Goal: Check status: Check status

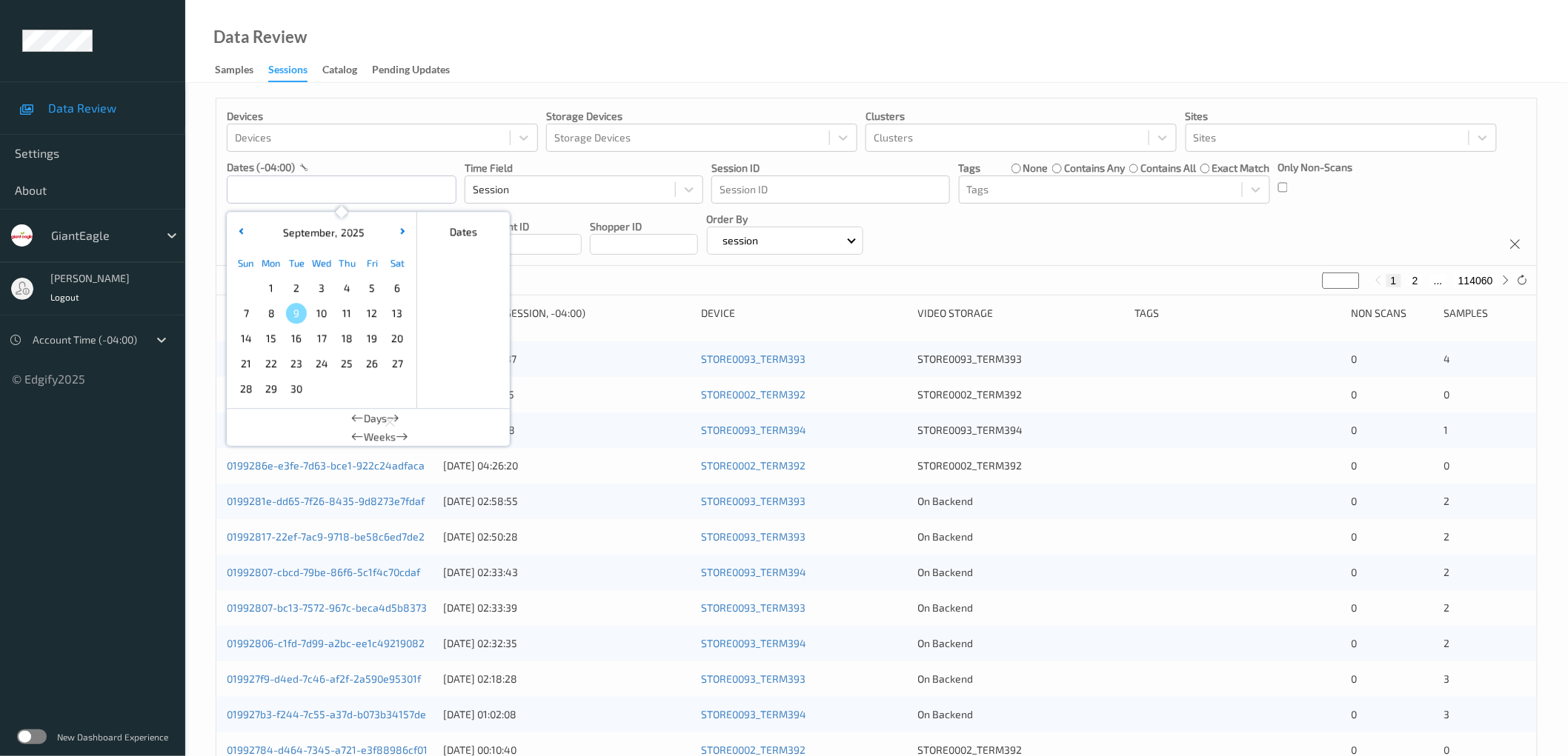
click at [394, 290] on span "6" at bounding box center [397, 288] width 21 height 21
type input "06/09/2025 00:00 -> 06/09/2025 23:59"
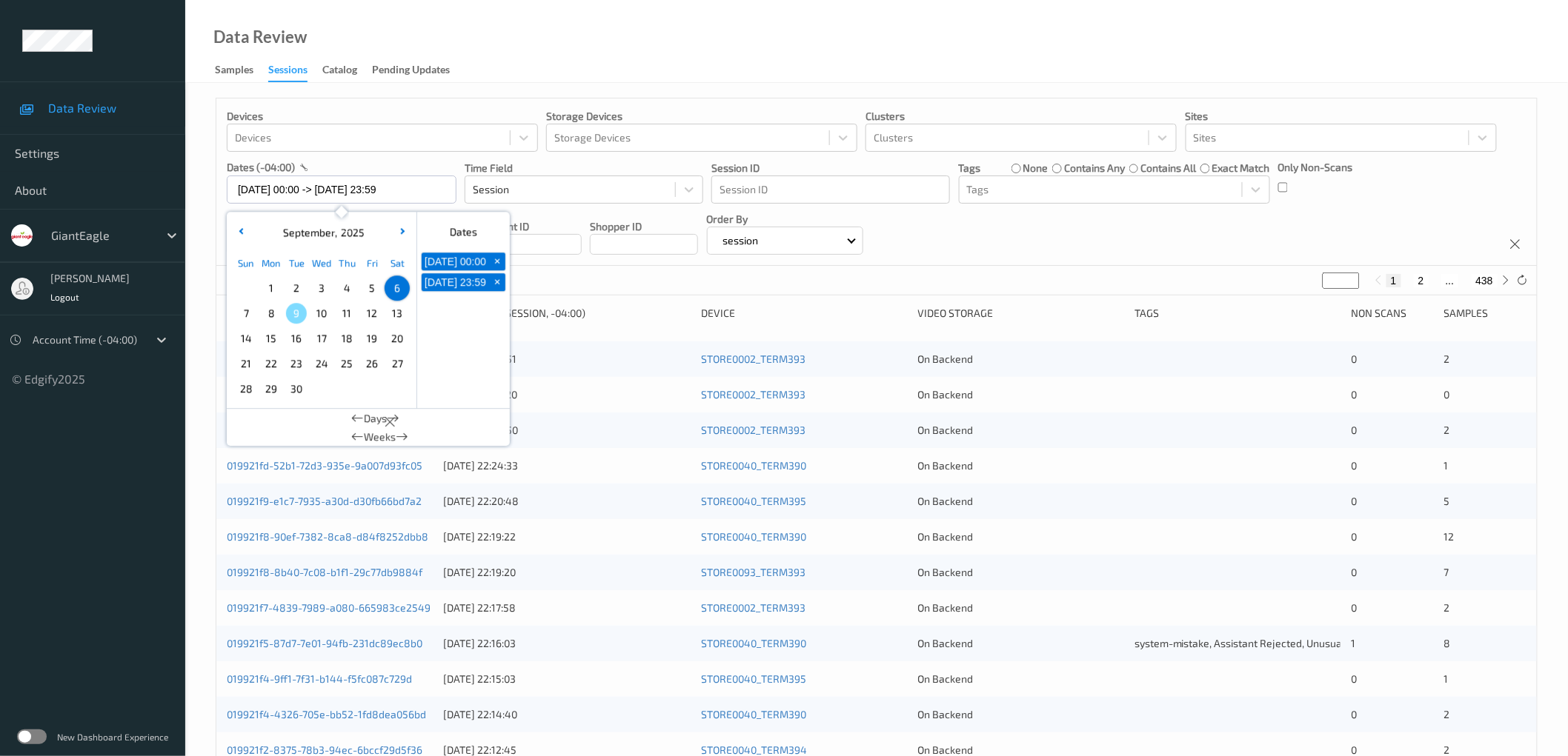
click at [1102, 241] on div "Devices Devices Storage Devices Storage Devices Clusters Clusters Sites Sites d…" at bounding box center [877, 182] width 1321 height 168
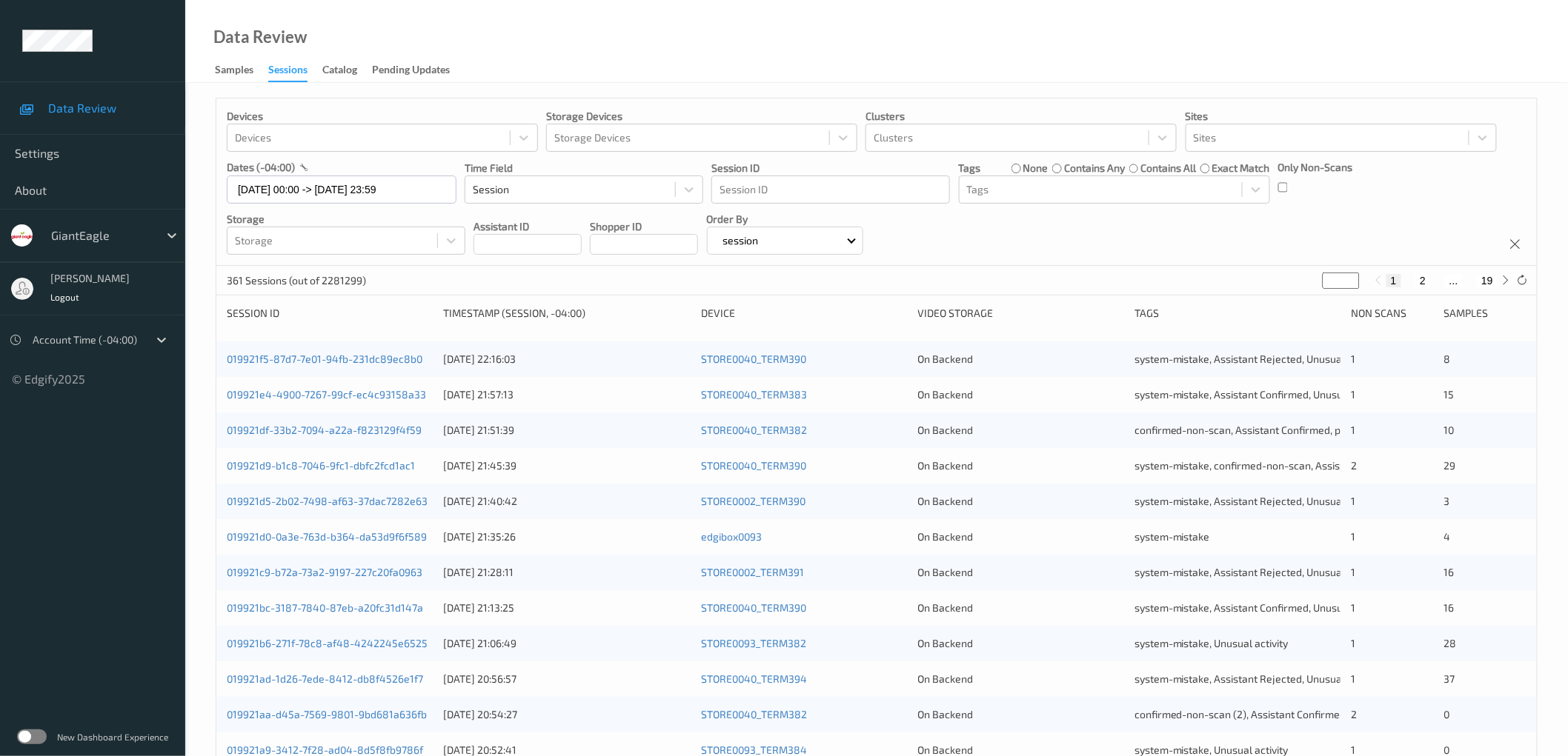
click at [1286, 242] on div "Devices Devices Storage Devices Storage Devices Clusters Clusters Sites Sites d…" at bounding box center [877, 182] width 1321 height 168
click at [1340, 279] on input "*" at bounding box center [1341, 280] width 37 height 16
type input "**"
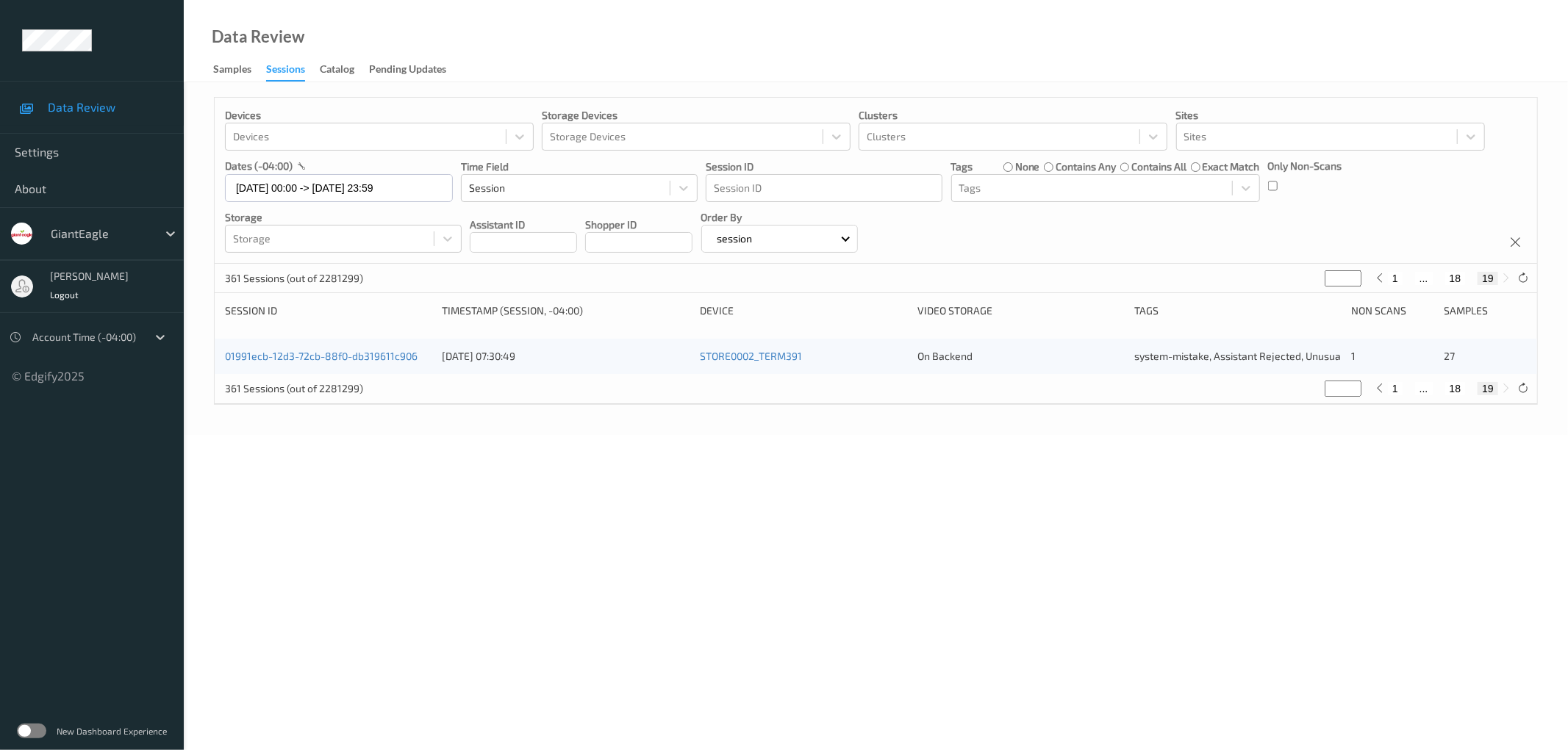
type input "*"
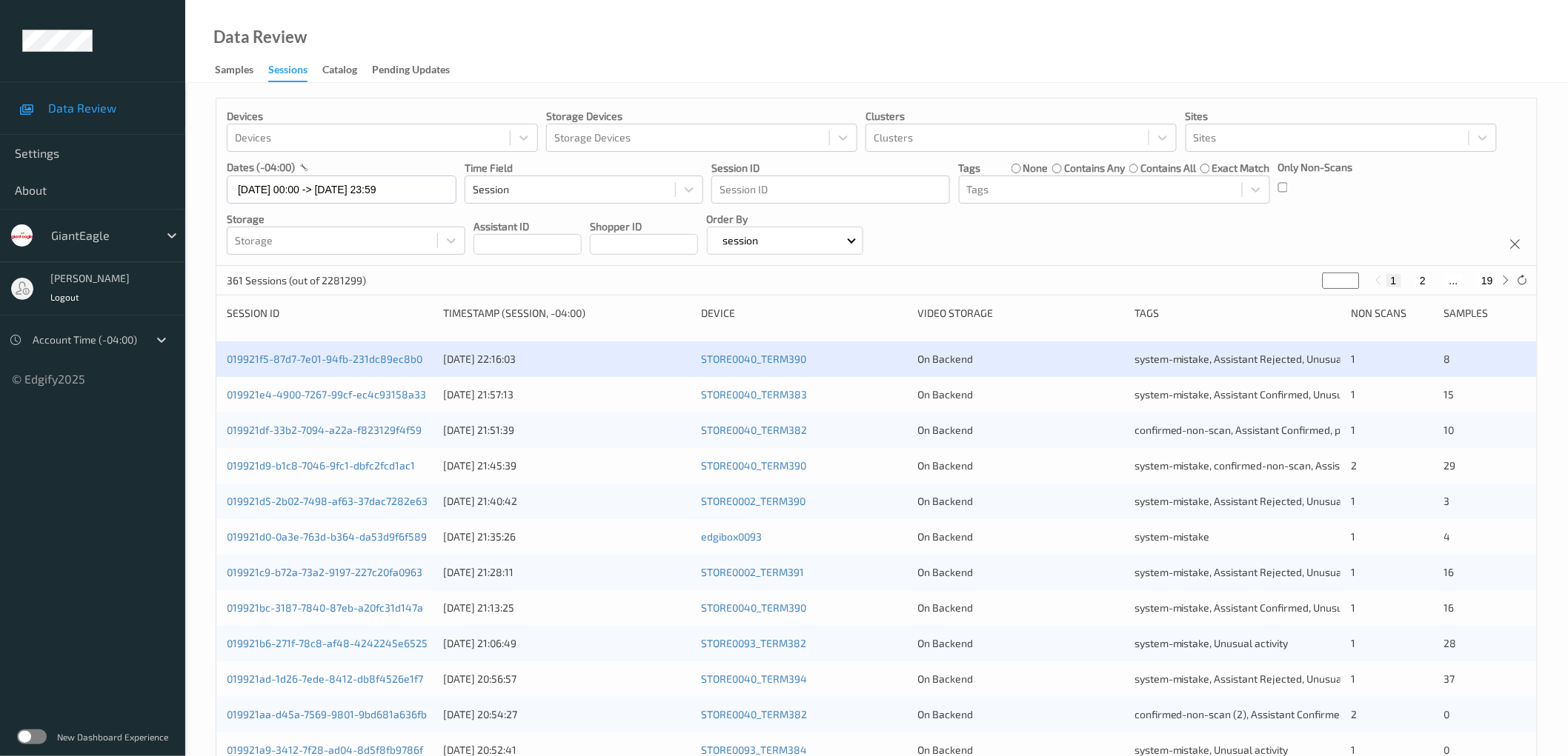
type input "**"
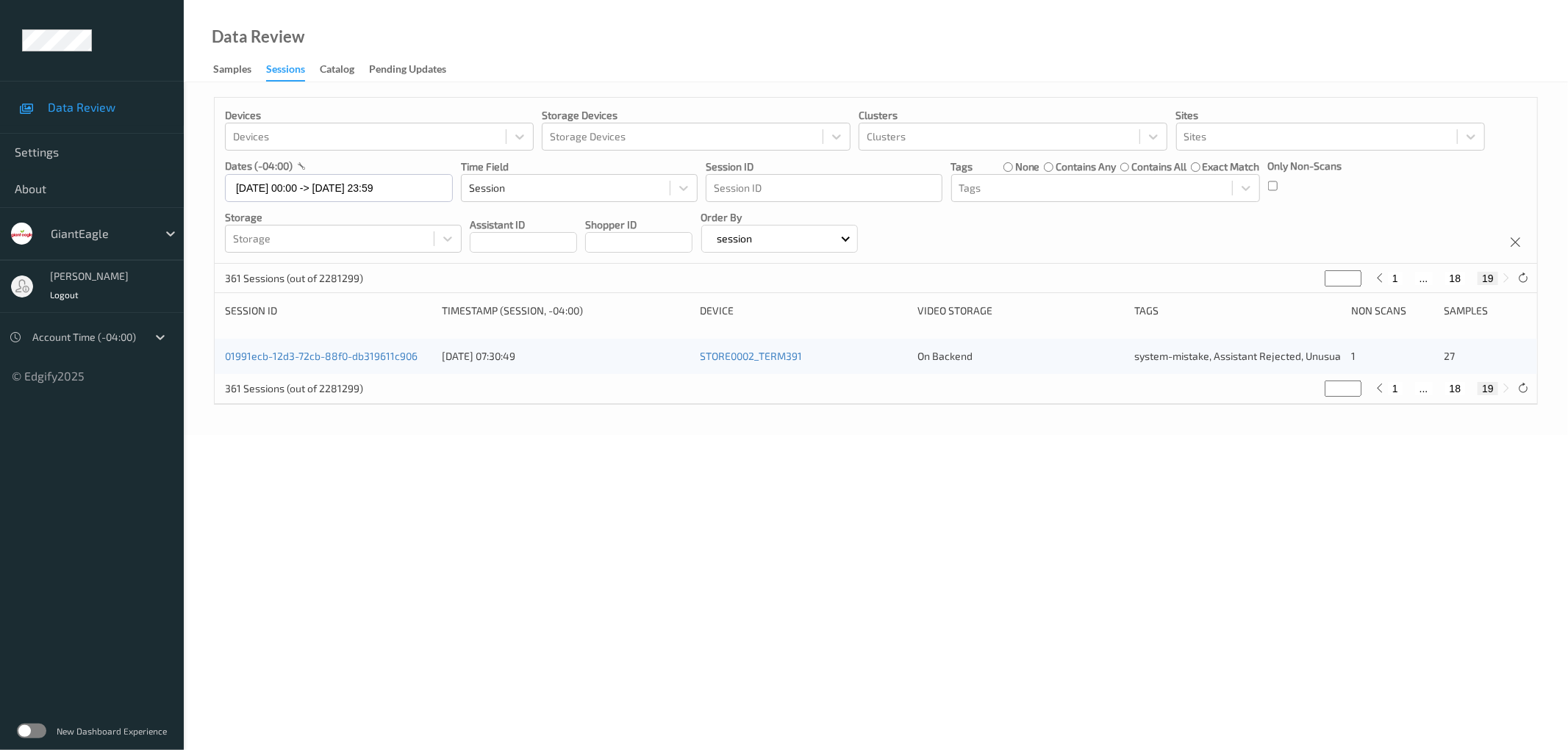
click at [1328, 277] on input "**" at bounding box center [1343, 278] width 37 height 16
type input "*"
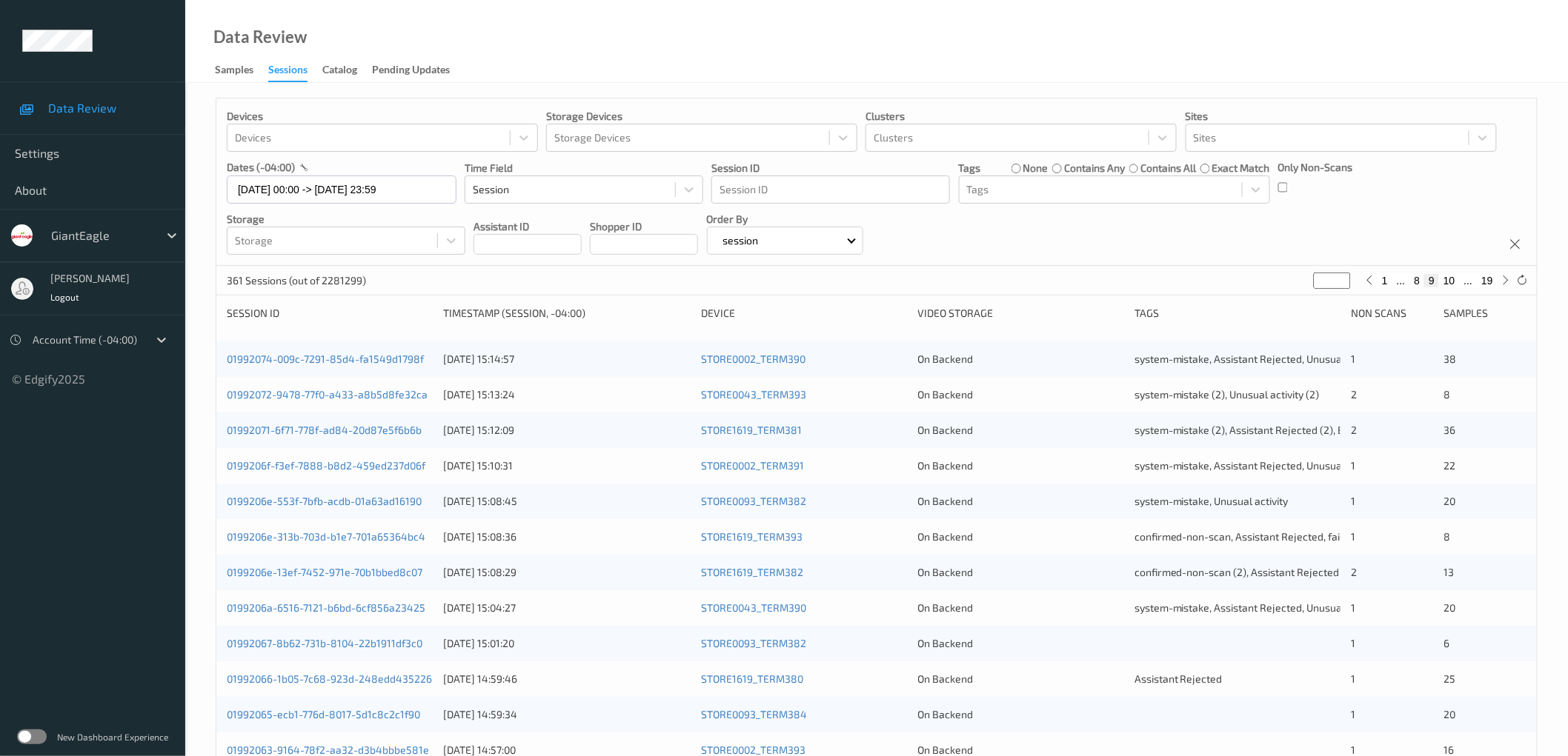
click at [1206, 224] on div "Devices Devices Storage Devices Storage Devices Clusters Clusters Sites Sites d…" at bounding box center [877, 182] width 1321 height 168
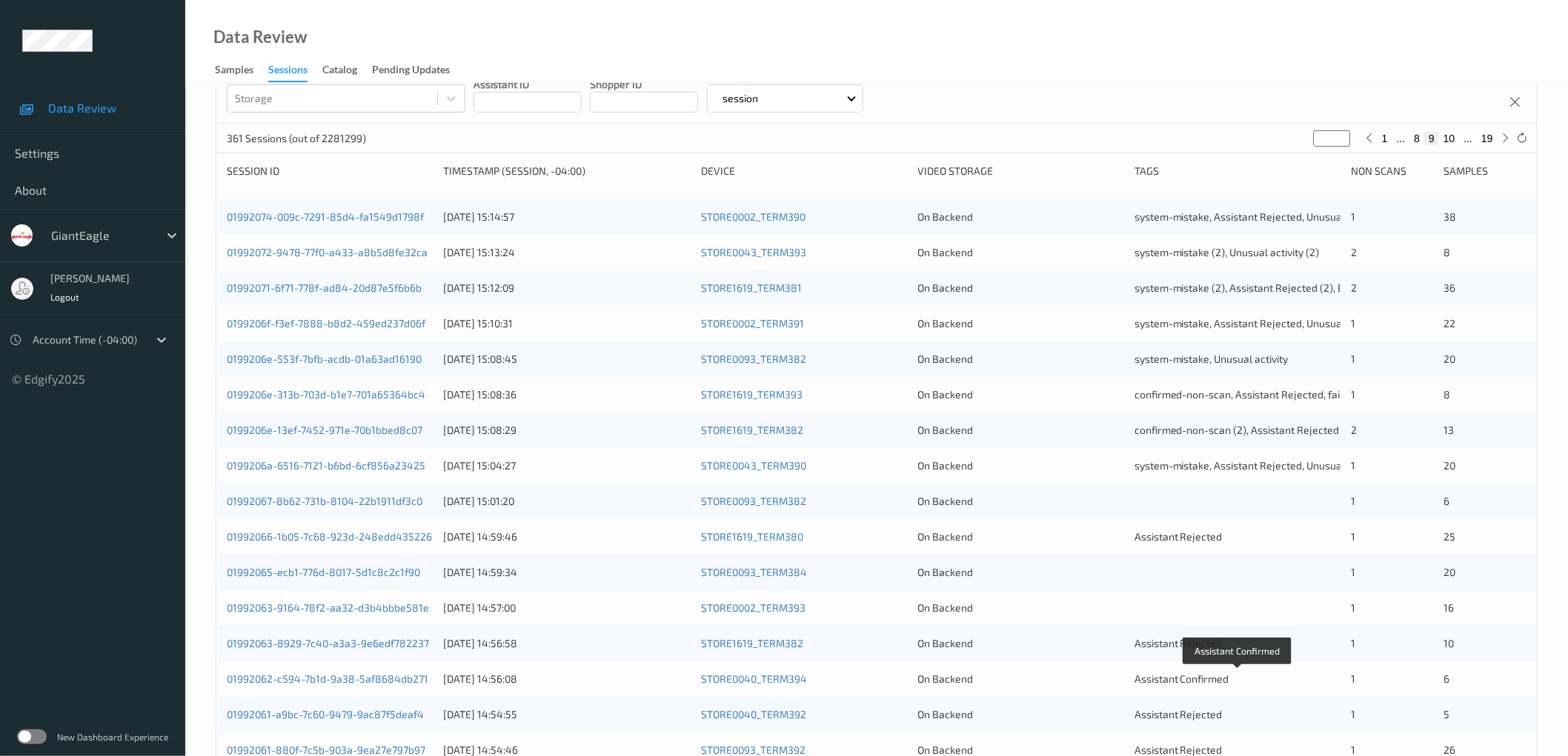
scroll to position [138, 0]
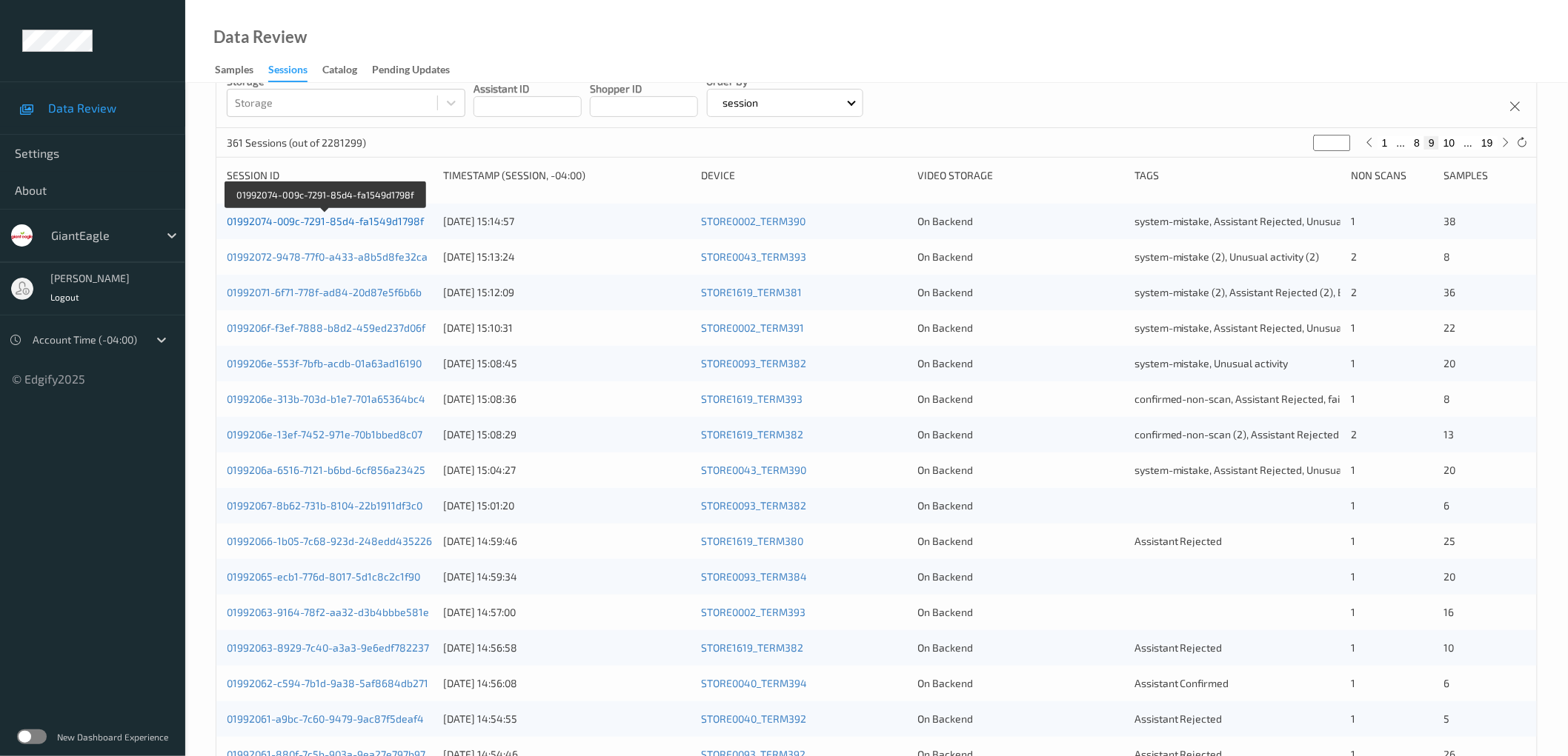
click at [405, 224] on link "01992074-009c-7291-85d4-fa1549d1798f" at bounding box center [325, 221] width 197 height 12
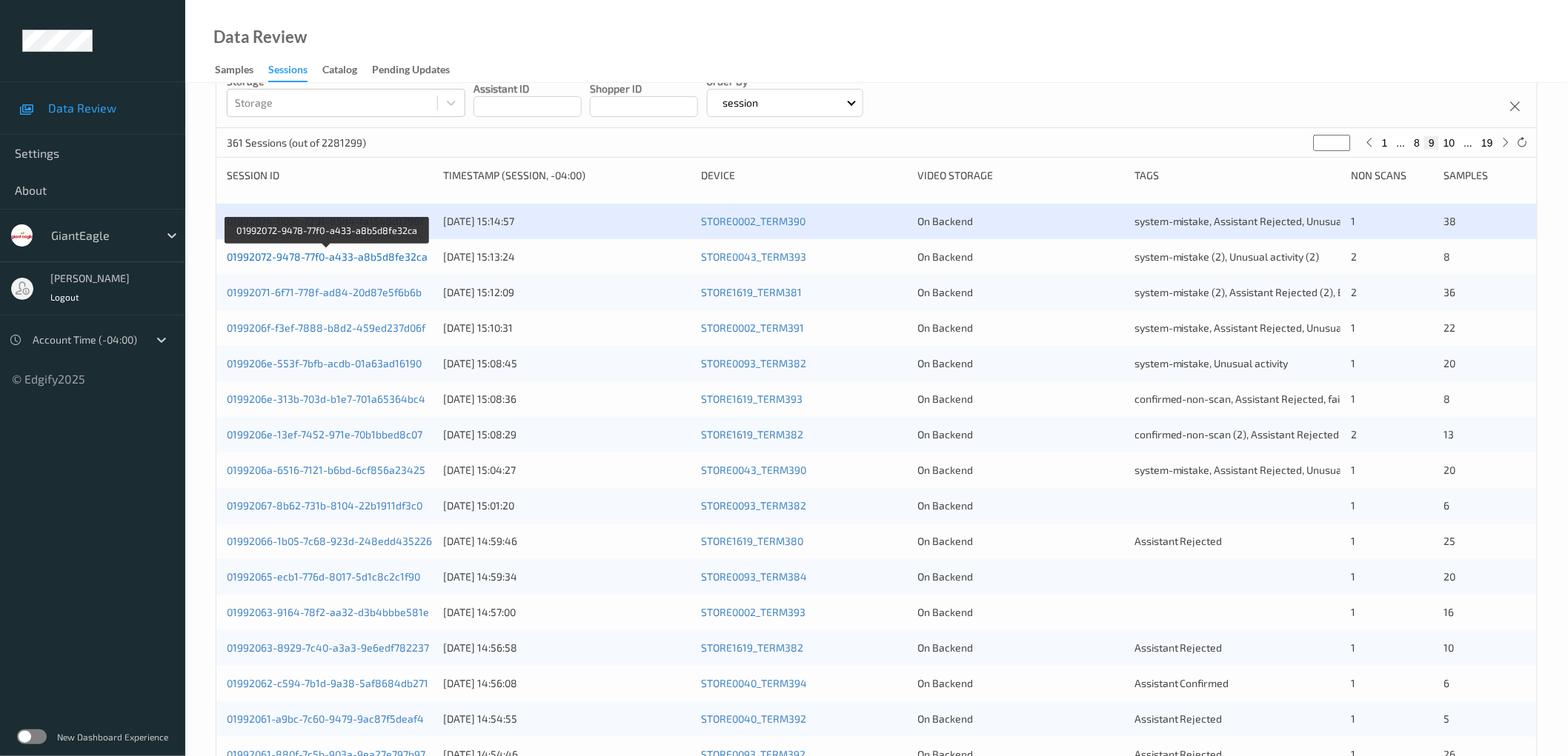
click at [401, 254] on link "01992072-9478-77f0-a433-a8b5d8fe32ca" at bounding box center [327, 257] width 201 height 12
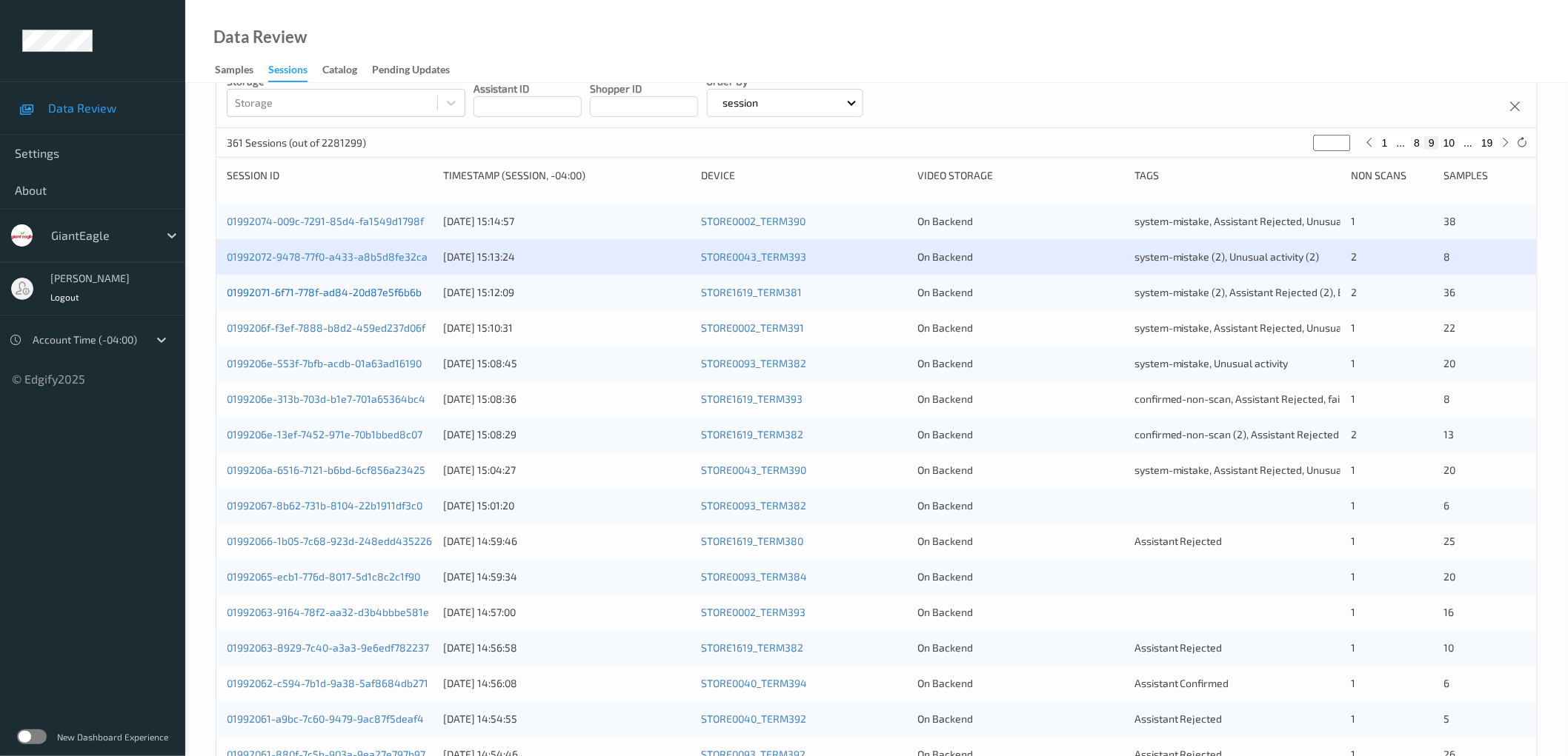
click at [397, 290] on link "01992071-6f71-778f-ad84-20d87e5f6b6b" at bounding box center [324, 292] width 195 height 12
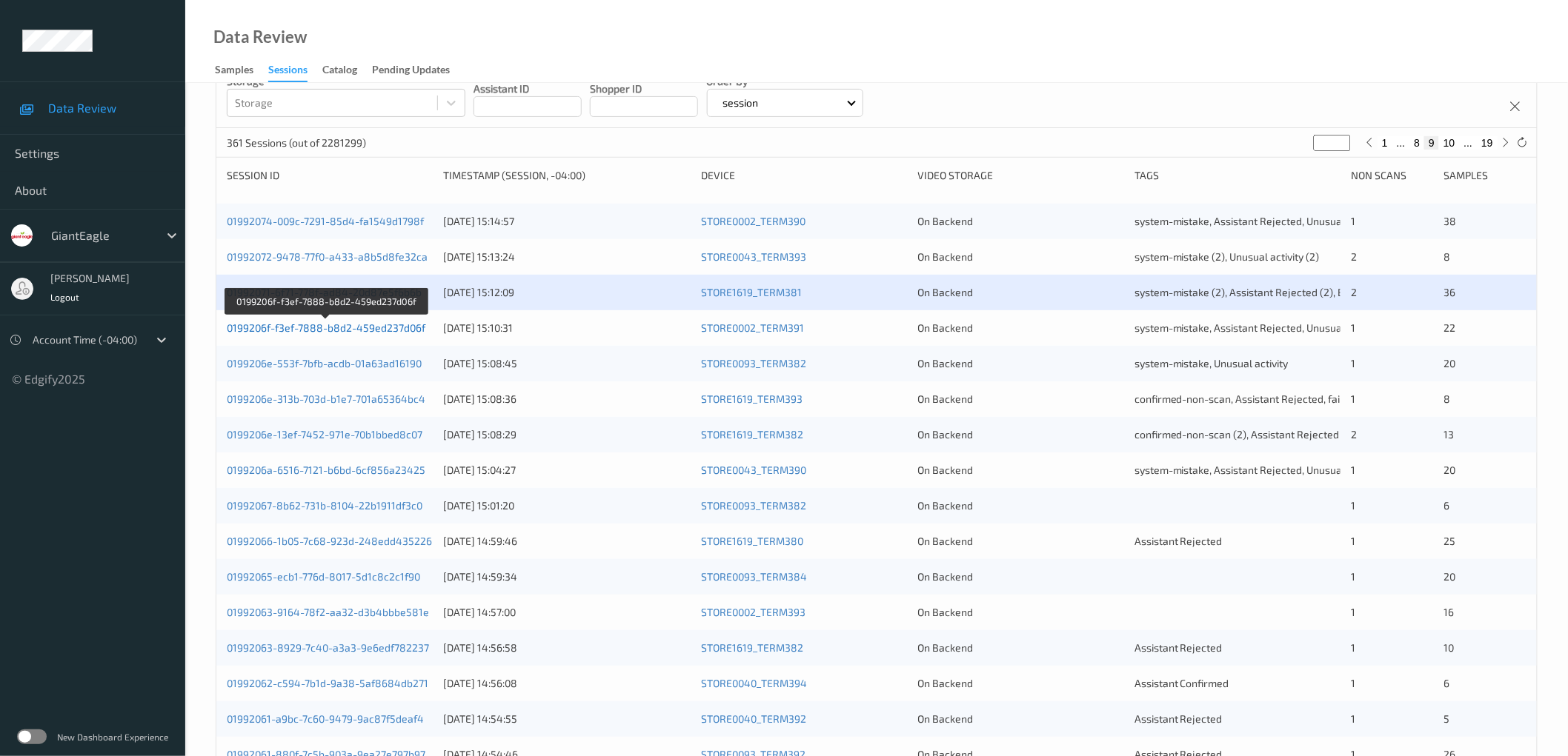
click at [396, 328] on link "0199206f-f3ef-7888-b8d2-459ed237d06f" at bounding box center [326, 328] width 199 height 12
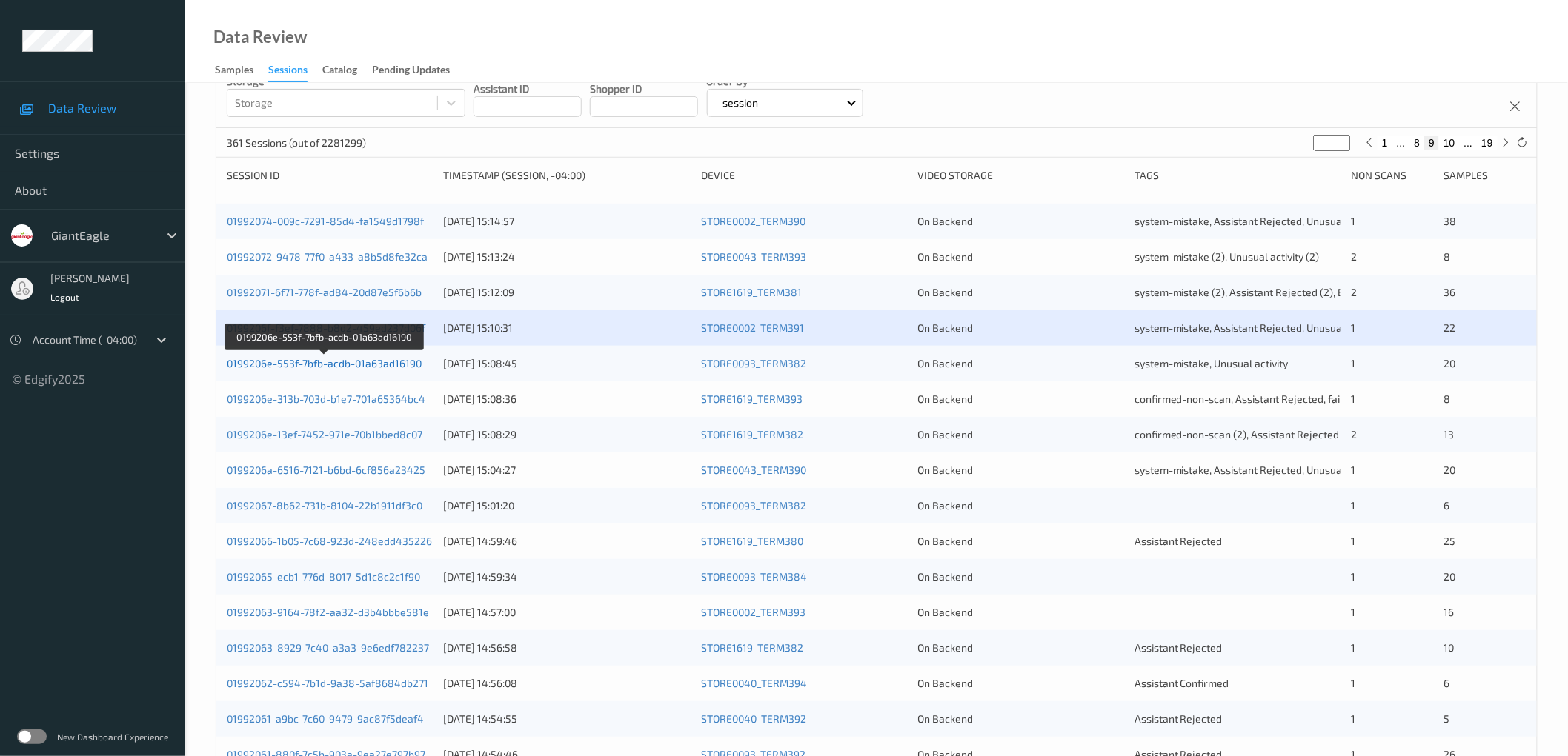
click at [394, 360] on link "0199206e-553f-7bfb-acdb-01a63ad16190" at bounding box center [324, 363] width 195 height 12
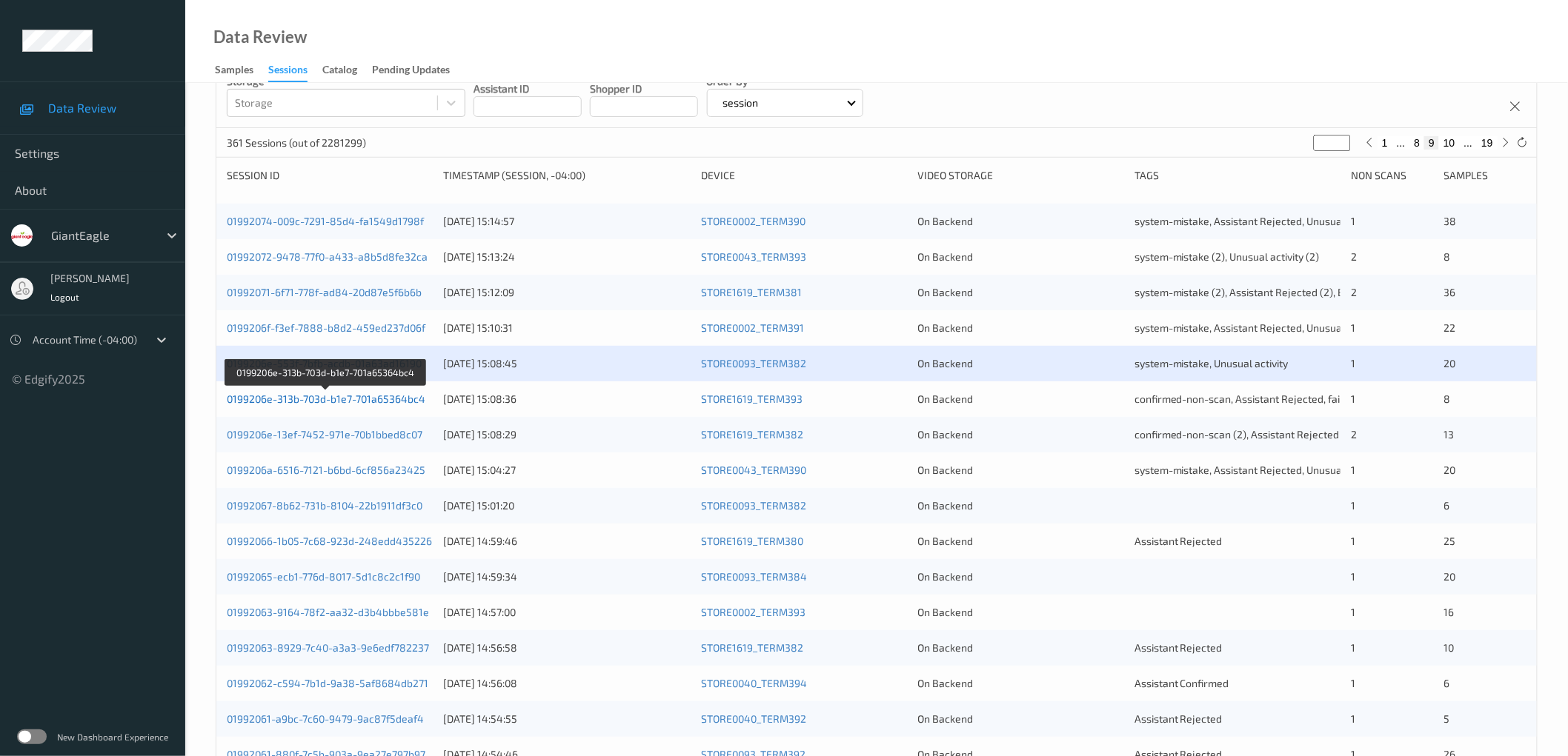
click at [395, 397] on link "0199206e-313b-703d-b1e7-701a65364bc4" at bounding box center [326, 399] width 199 height 12
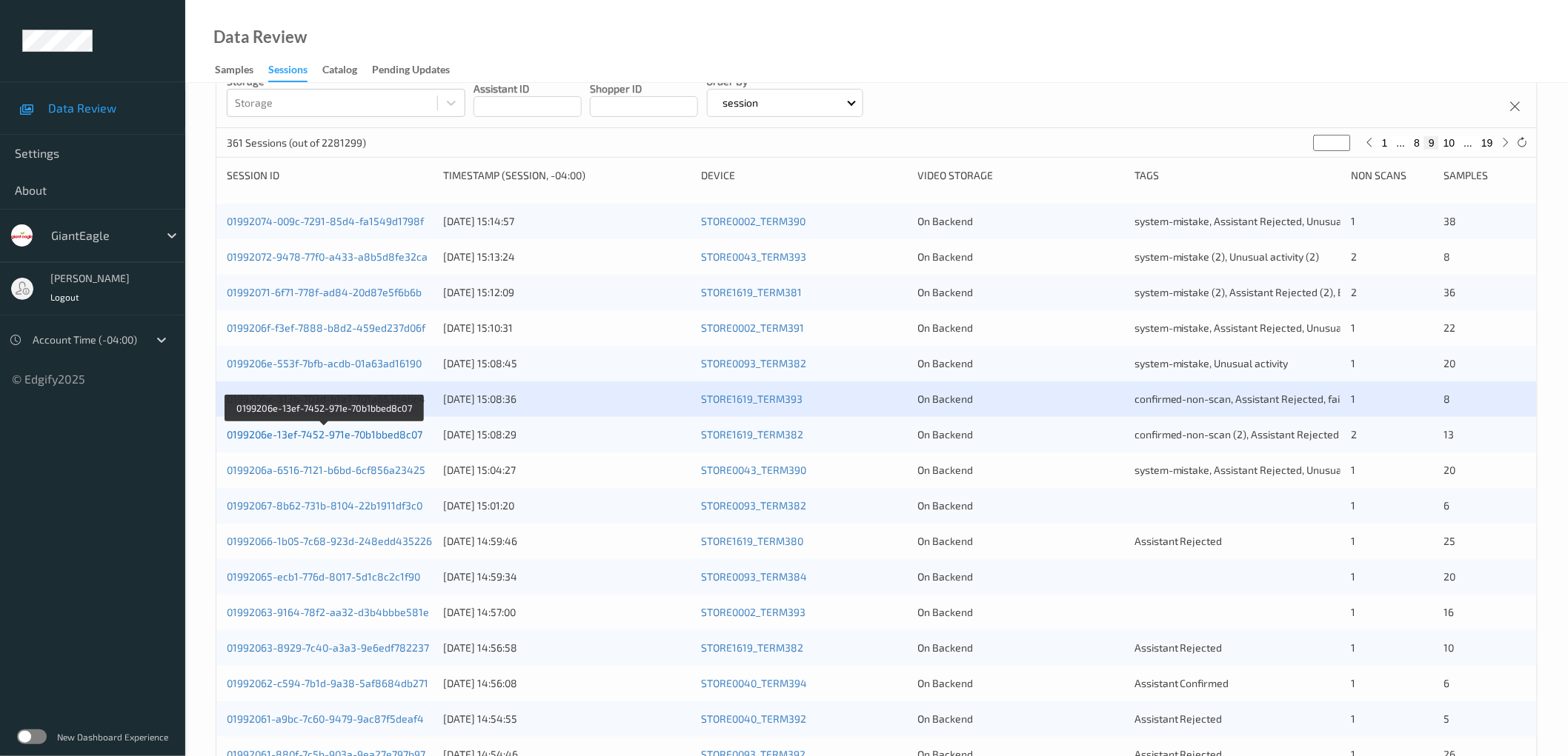
click at [396, 430] on link "0199206e-13ef-7452-971e-70b1bbed8c07" at bounding box center [325, 435] width 196 height 12
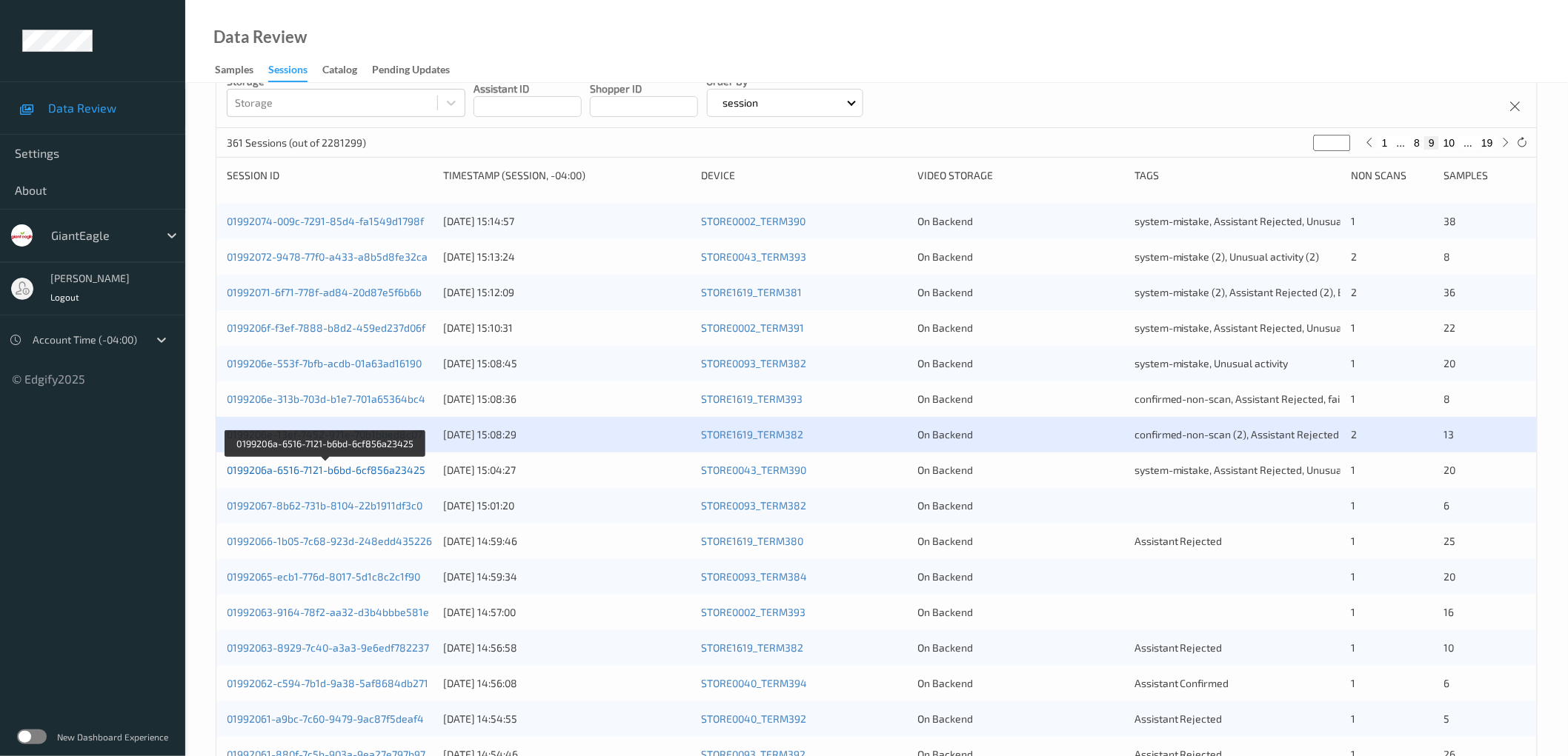
click at [395, 473] on link "0199206a-6516-7121-b6bd-6cf856a23425" at bounding box center [326, 470] width 199 height 12
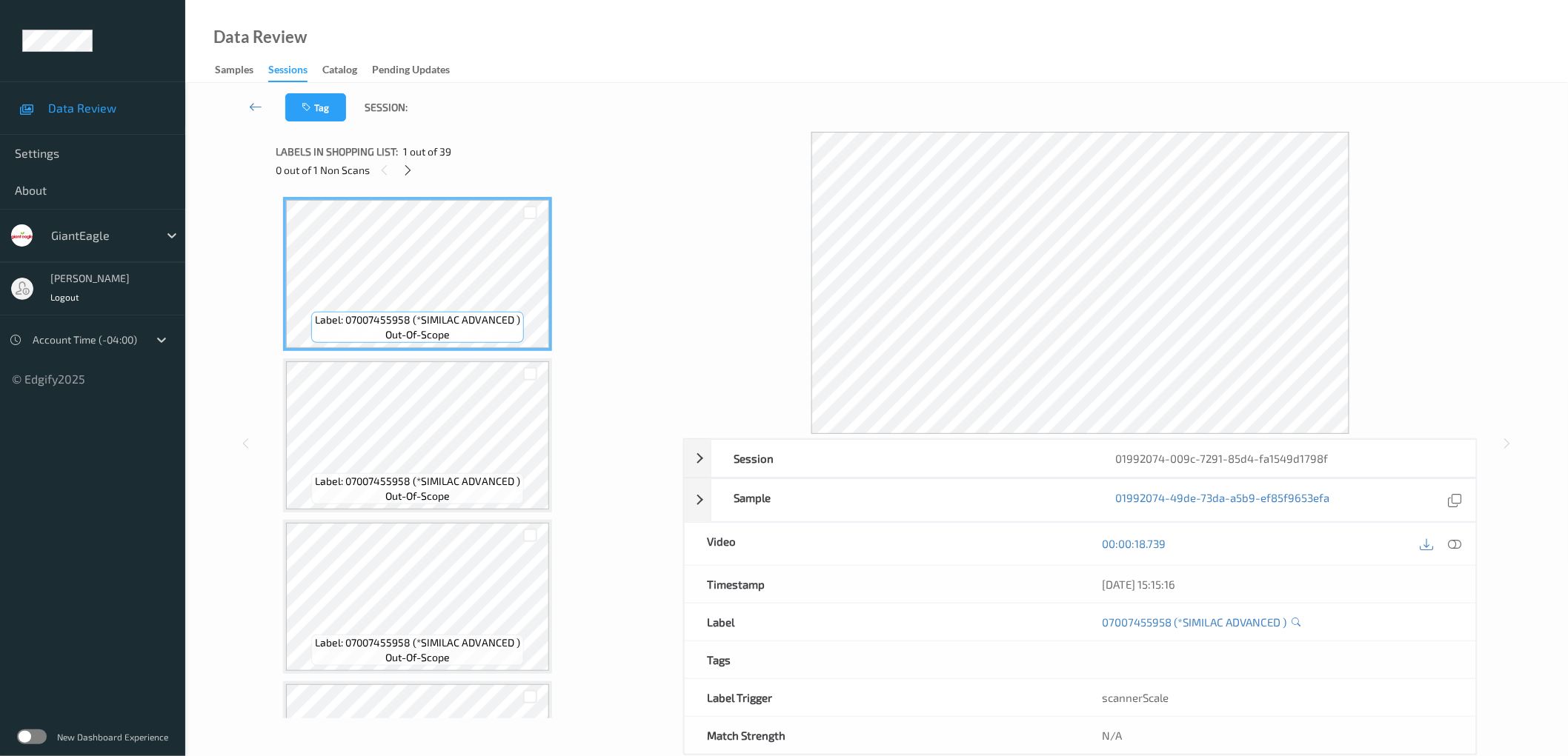
click at [403, 170] on icon at bounding box center [408, 170] width 12 height 13
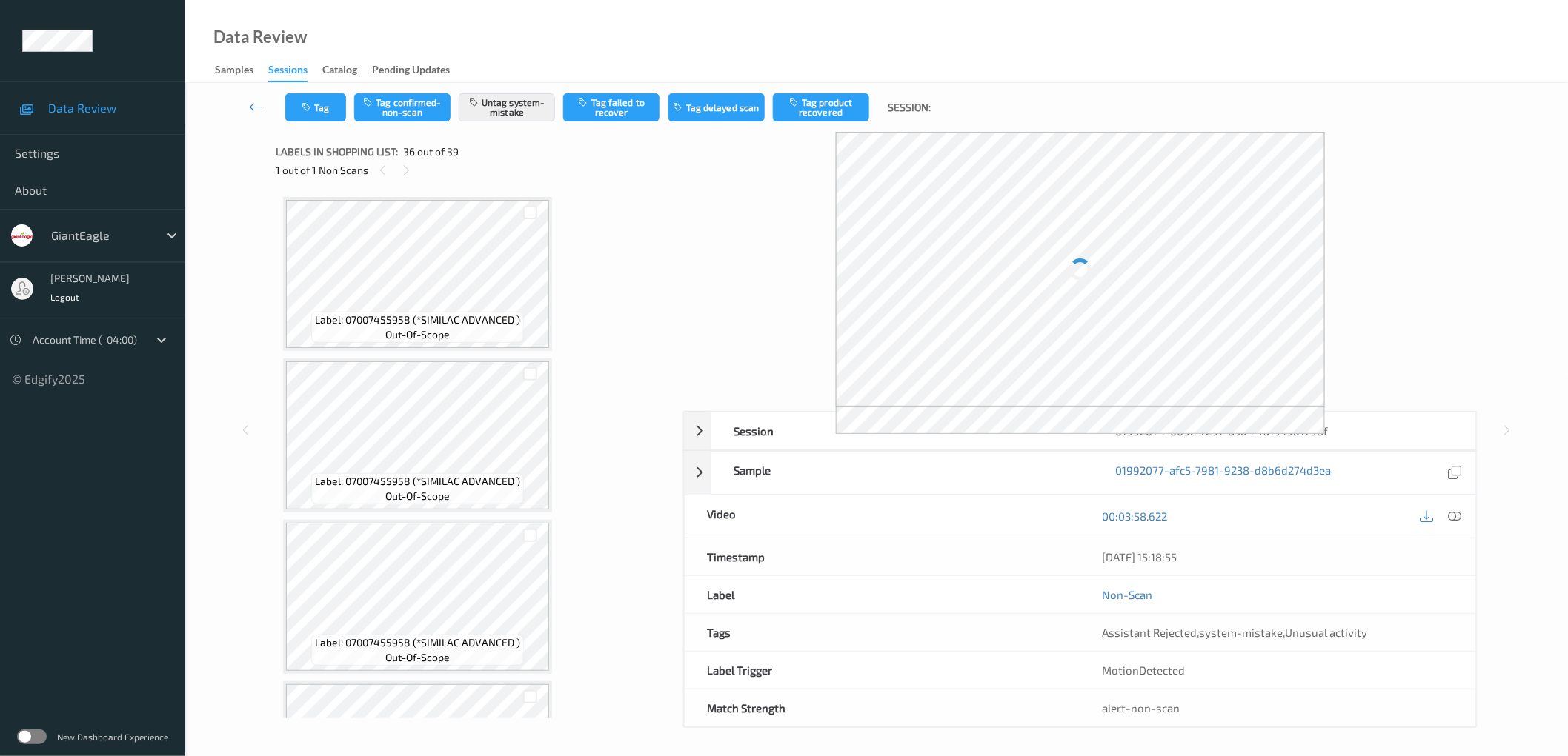
scroll to position [5464, 0]
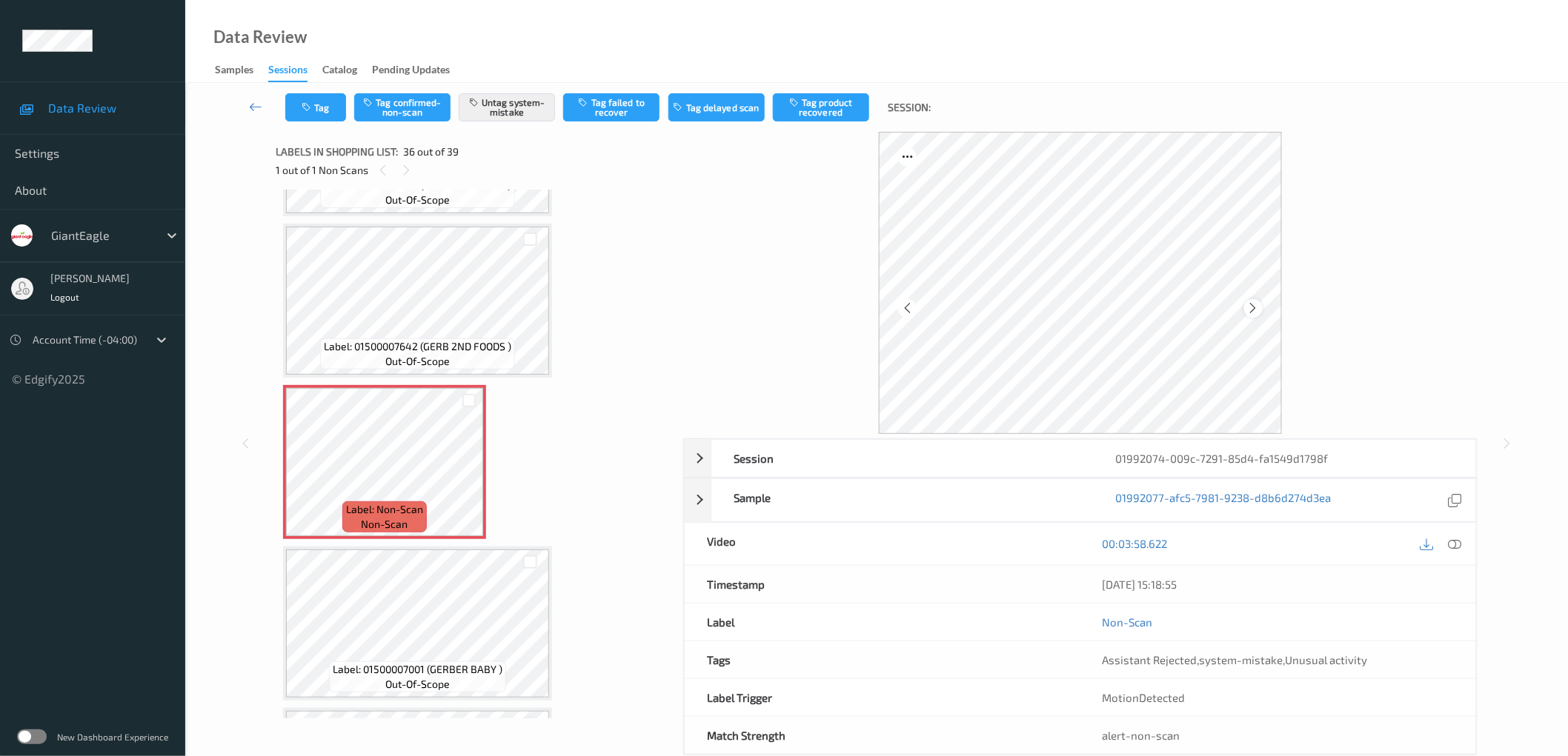
click at [1250, 311] on icon at bounding box center [1253, 307] width 12 height 13
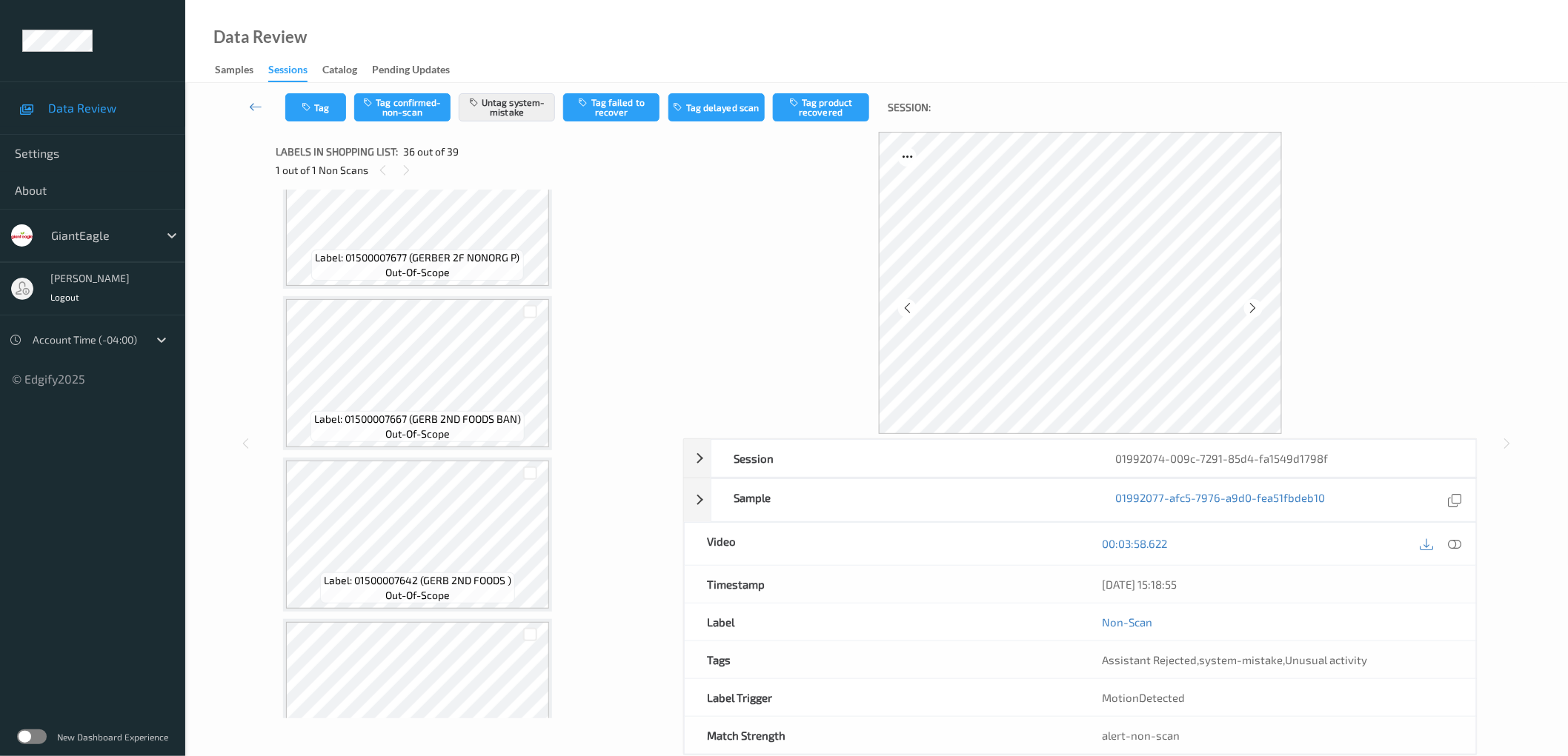
scroll to position [4257, 0]
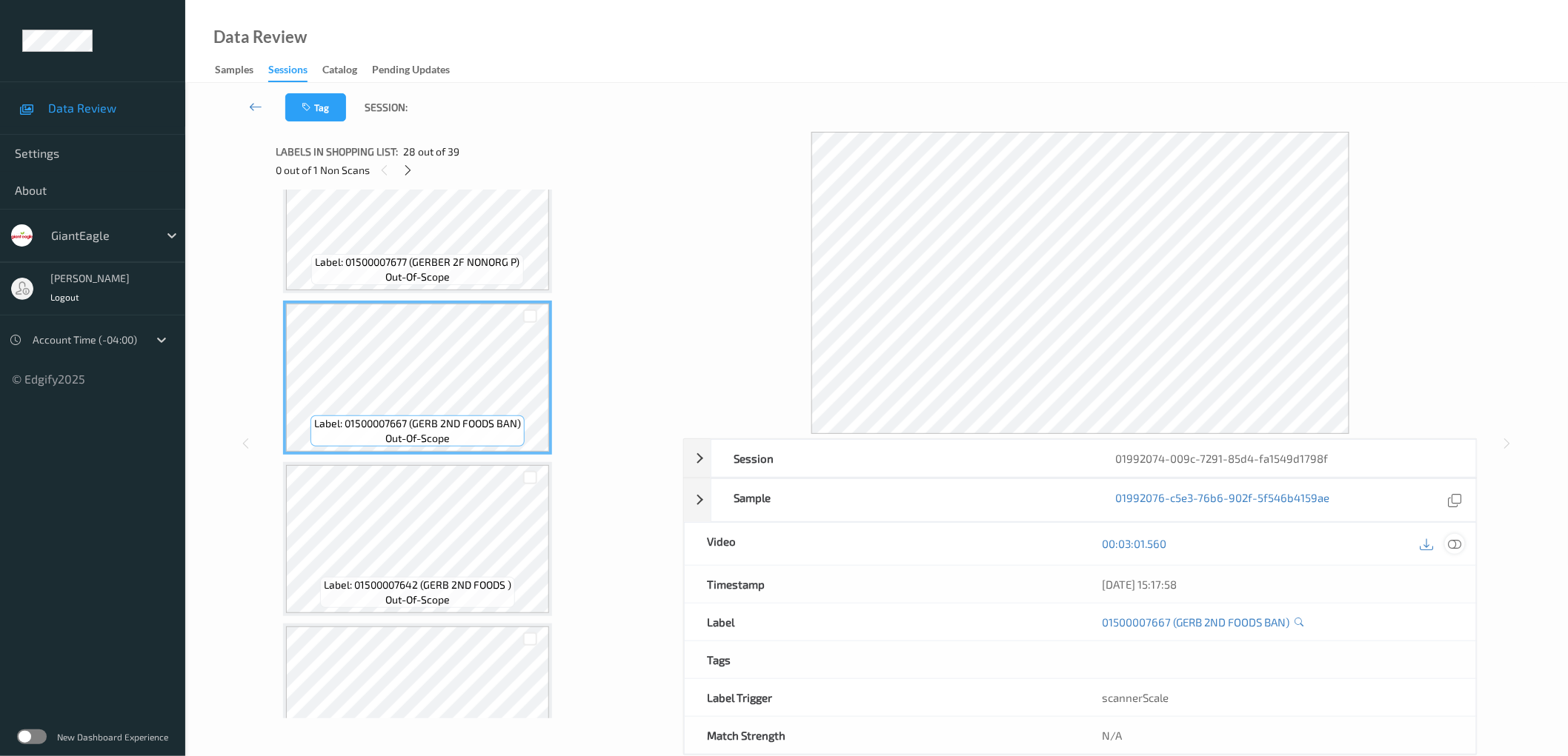
click at [1456, 549] on icon at bounding box center [1455, 543] width 13 height 13
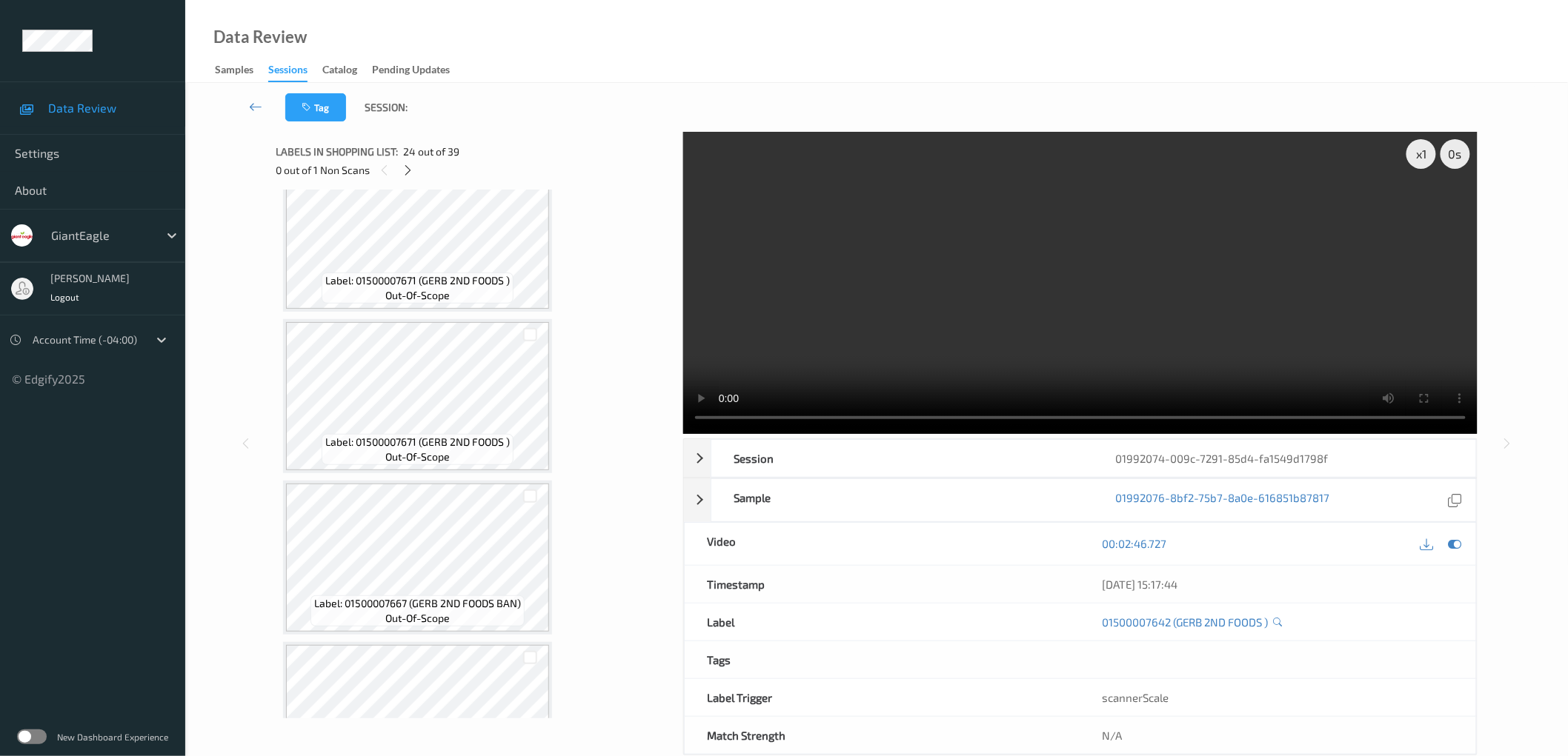
scroll to position [2939, 0]
click at [412, 172] on icon at bounding box center [408, 170] width 12 height 13
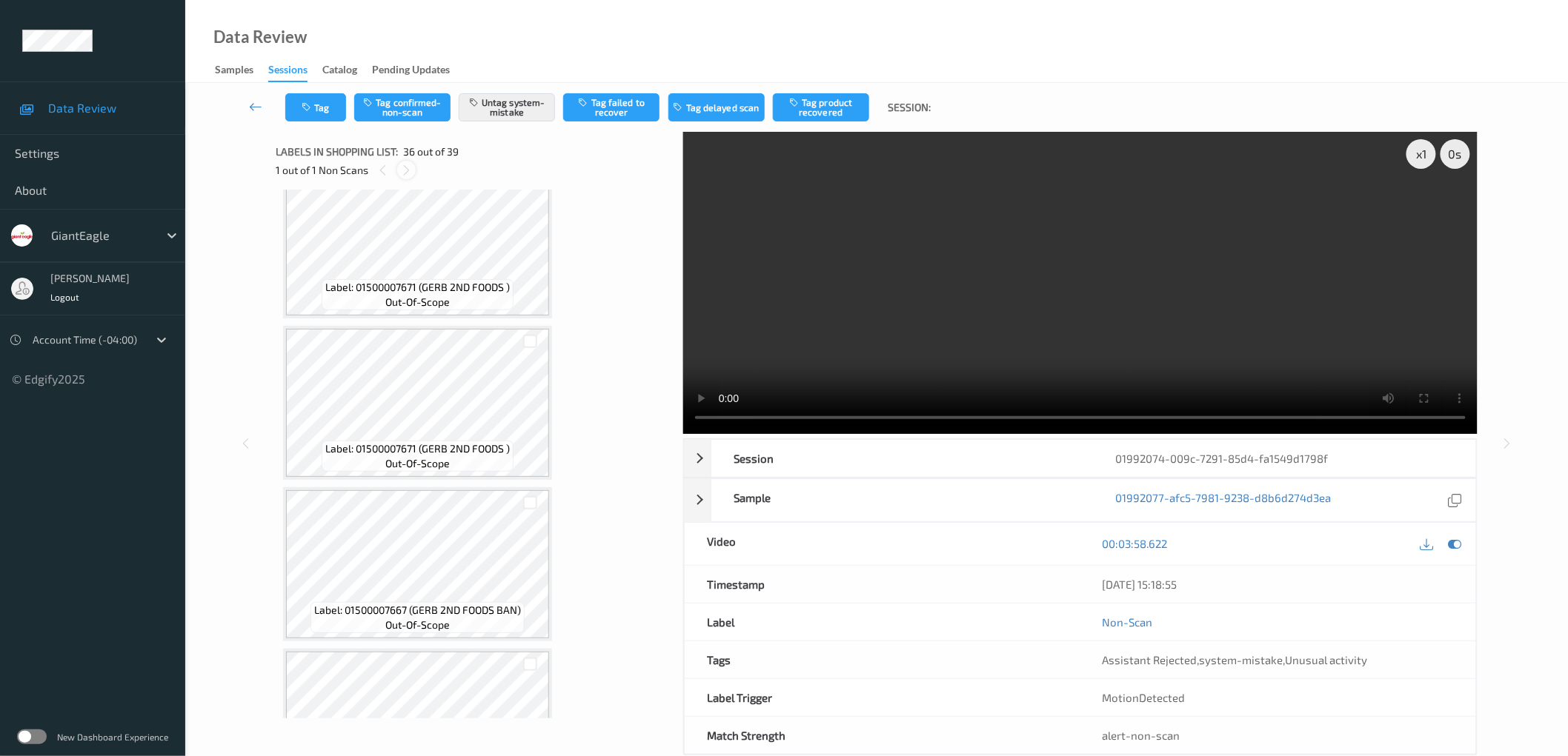
scroll to position [5464, 0]
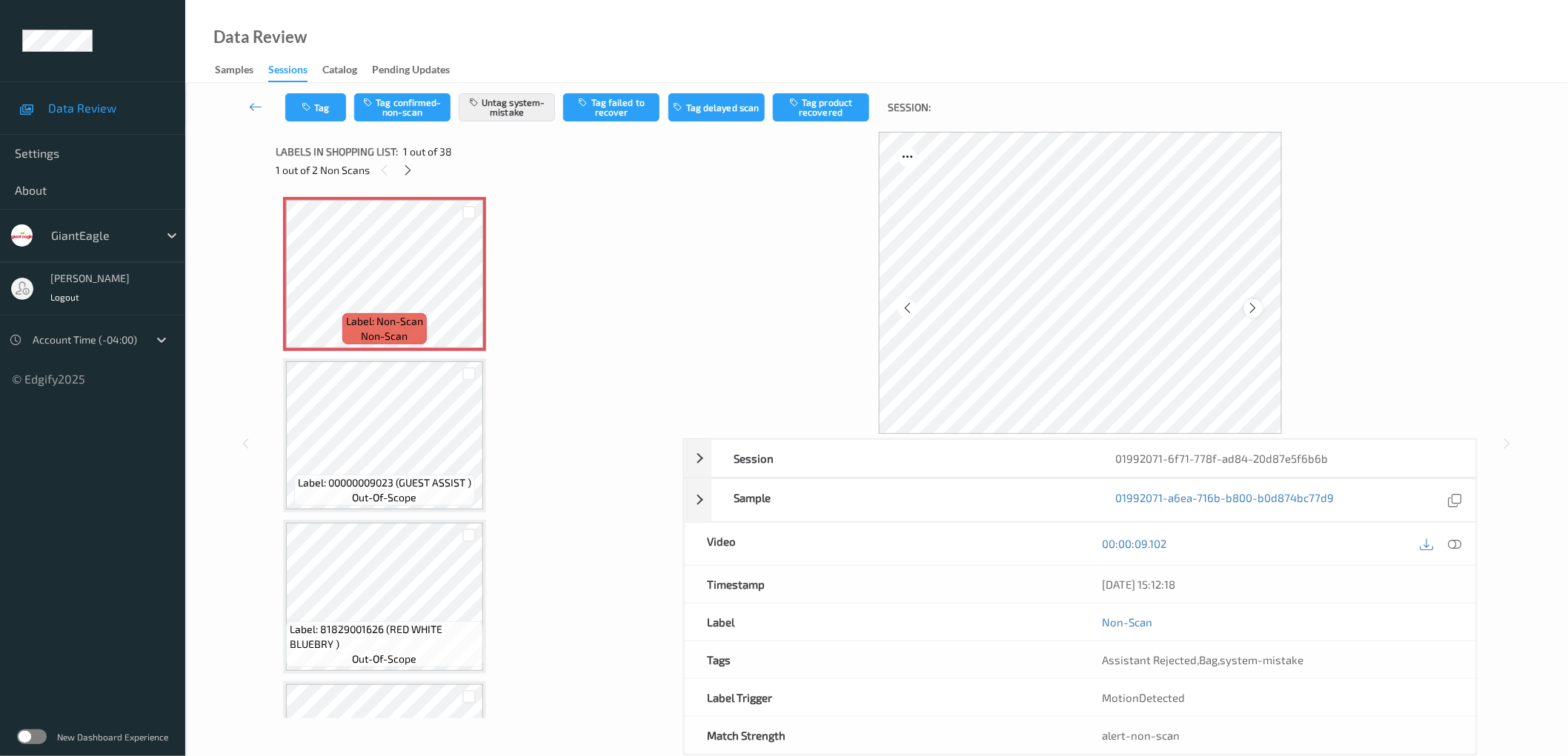
click at [1254, 308] on icon at bounding box center [1253, 307] width 12 height 13
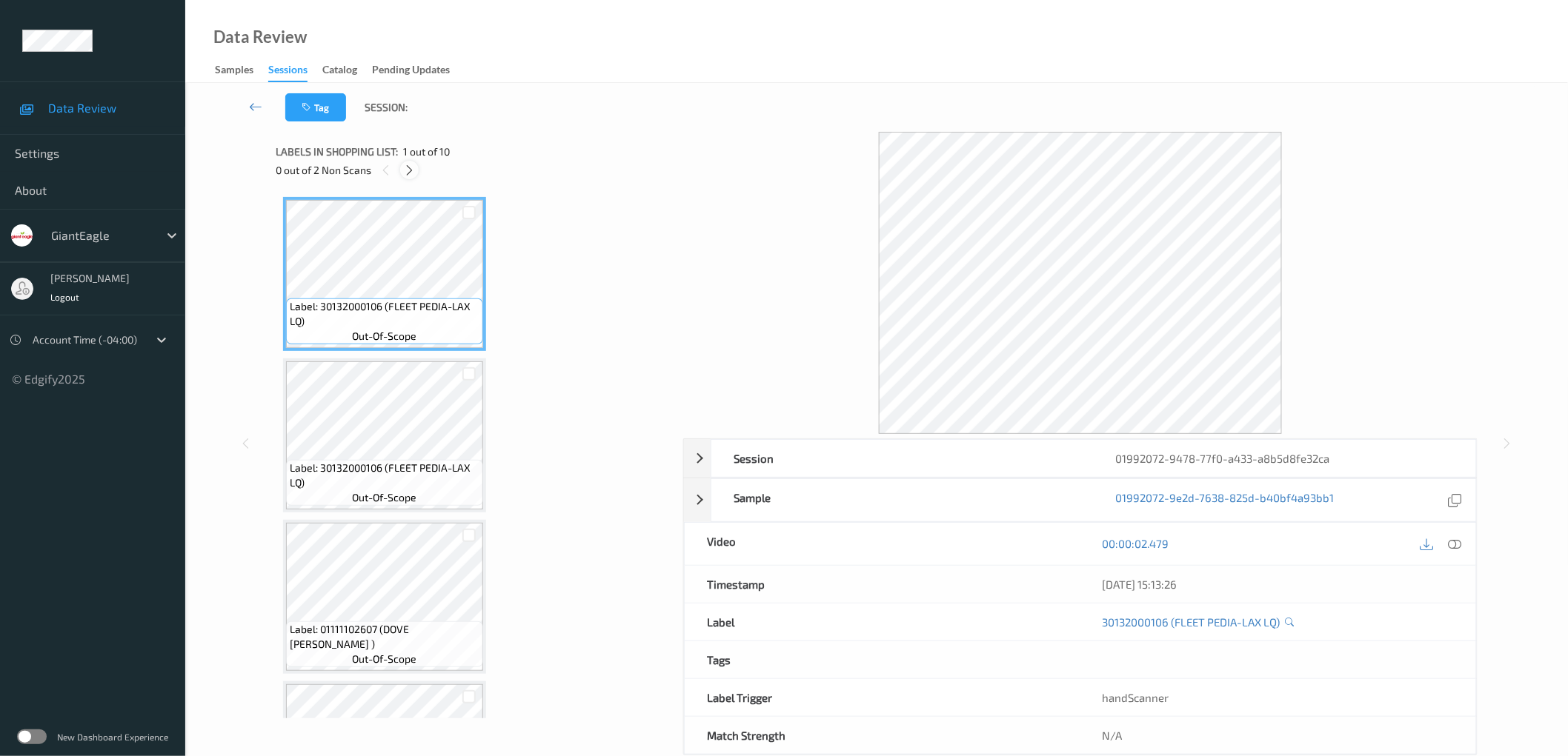
click at [403, 171] on icon at bounding box center [409, 170] width 12 height 13
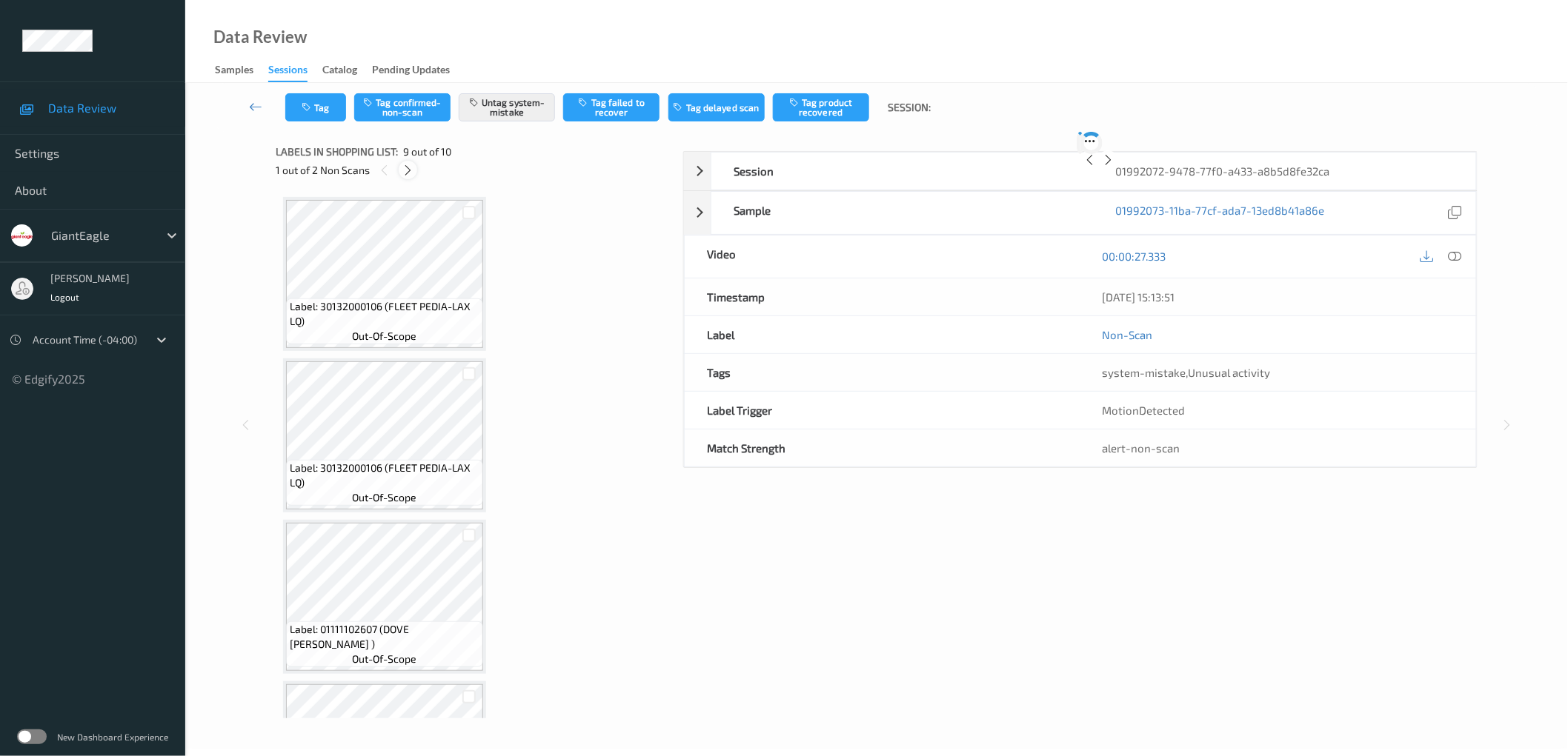
scroll to position [1083, 0]
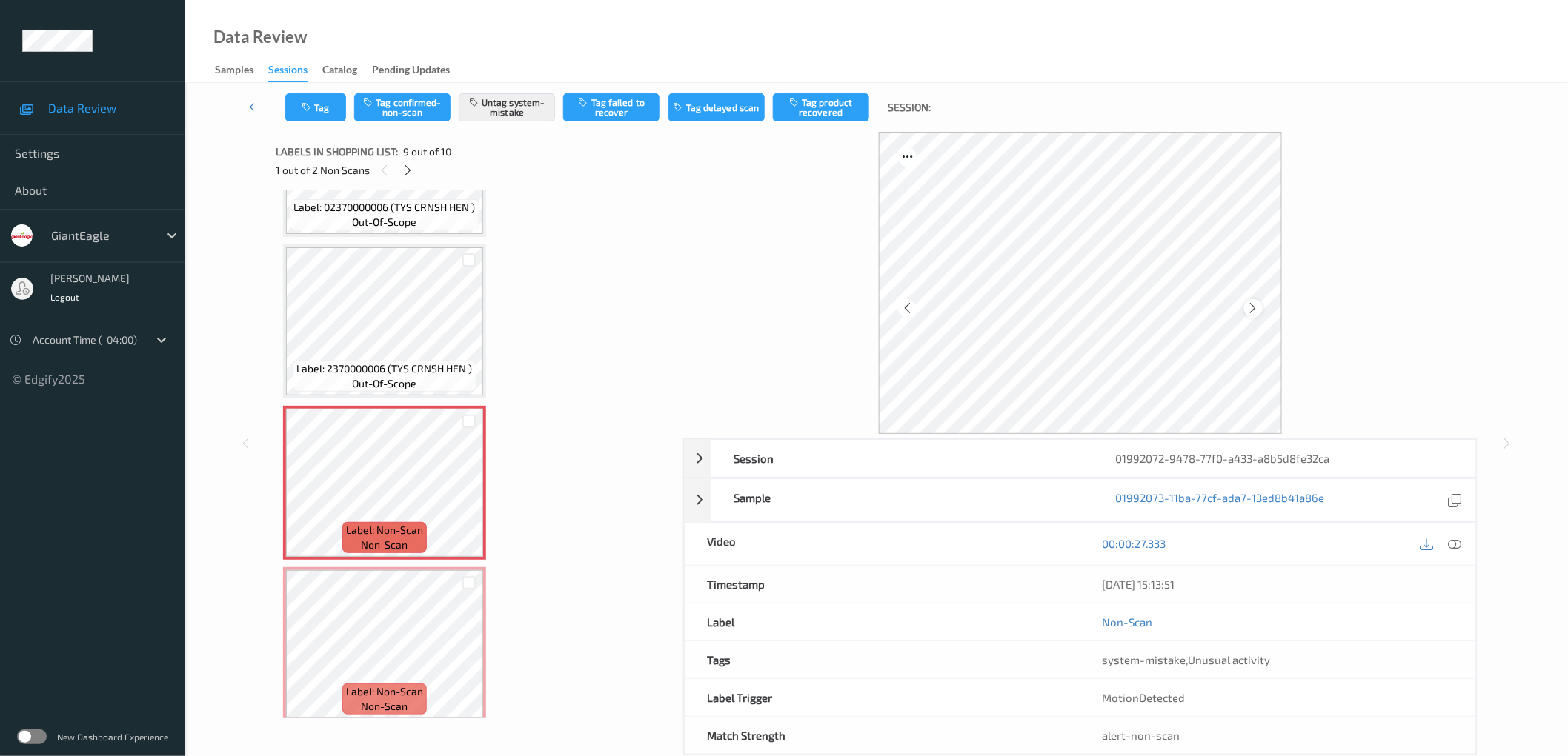
click at [1257, 304] on icon at bounding box center [1253, 307] width 12 height 13
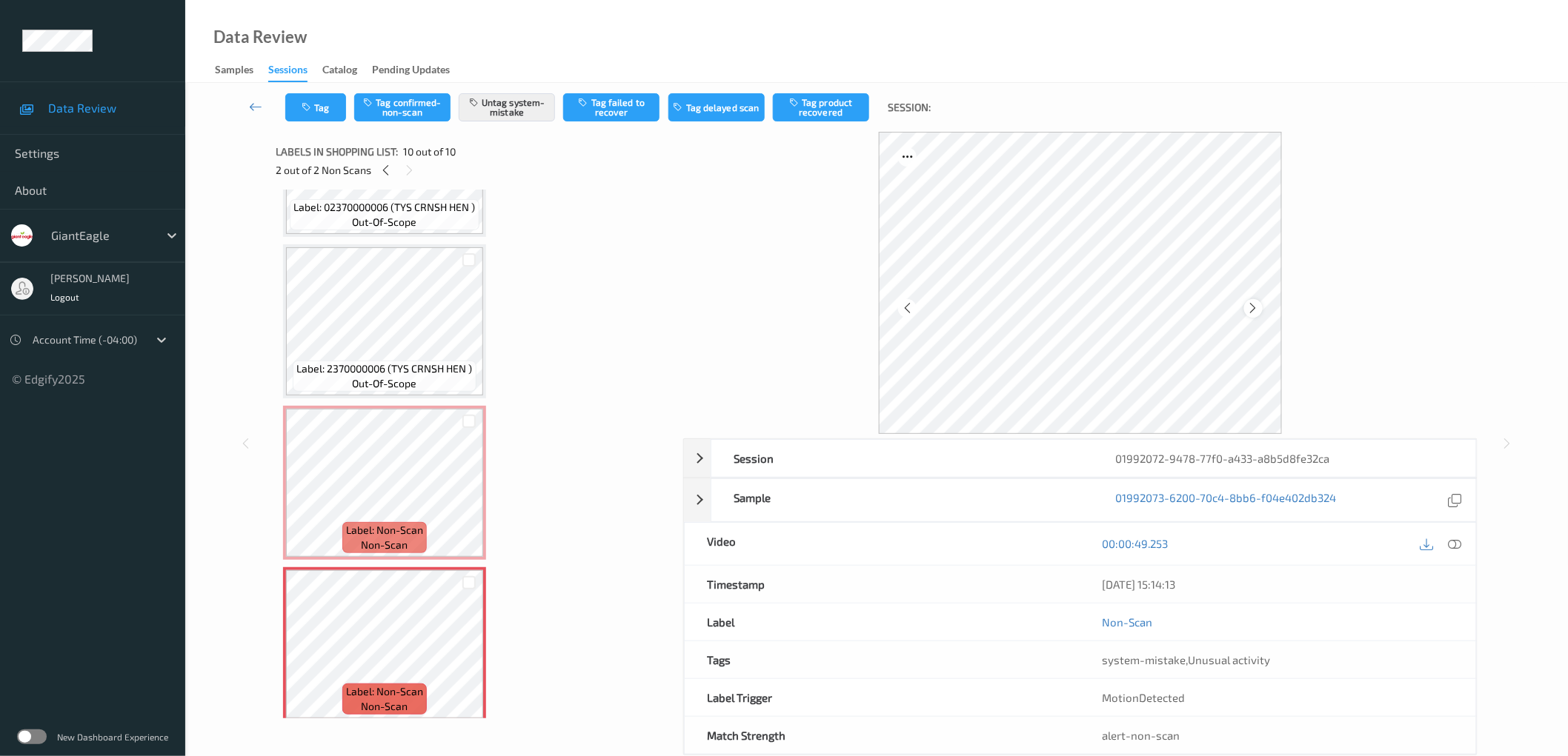
click at [1253, 306] on icon at bounding box center [1253, 307] width 12 height 13
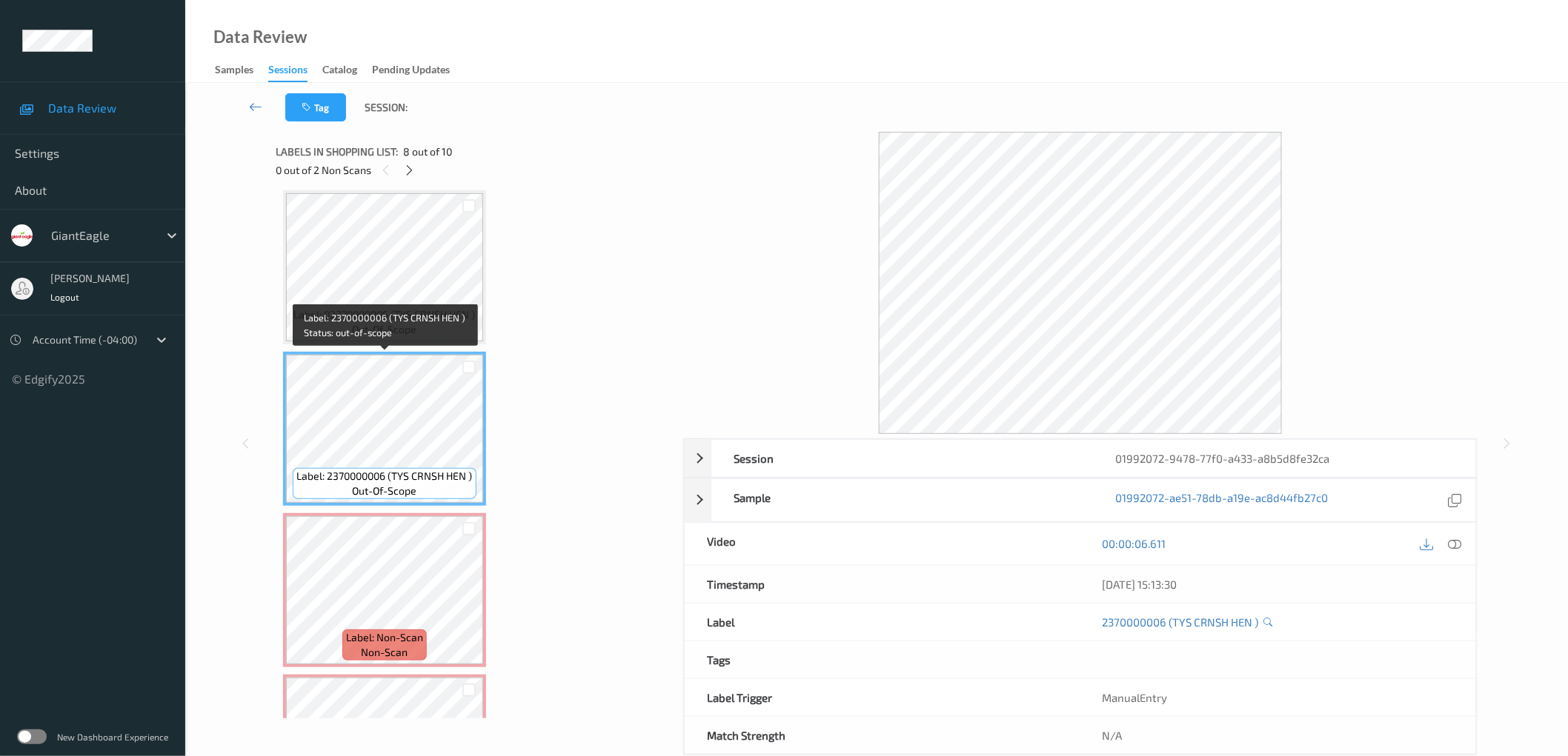
scroll to position [973, 0]
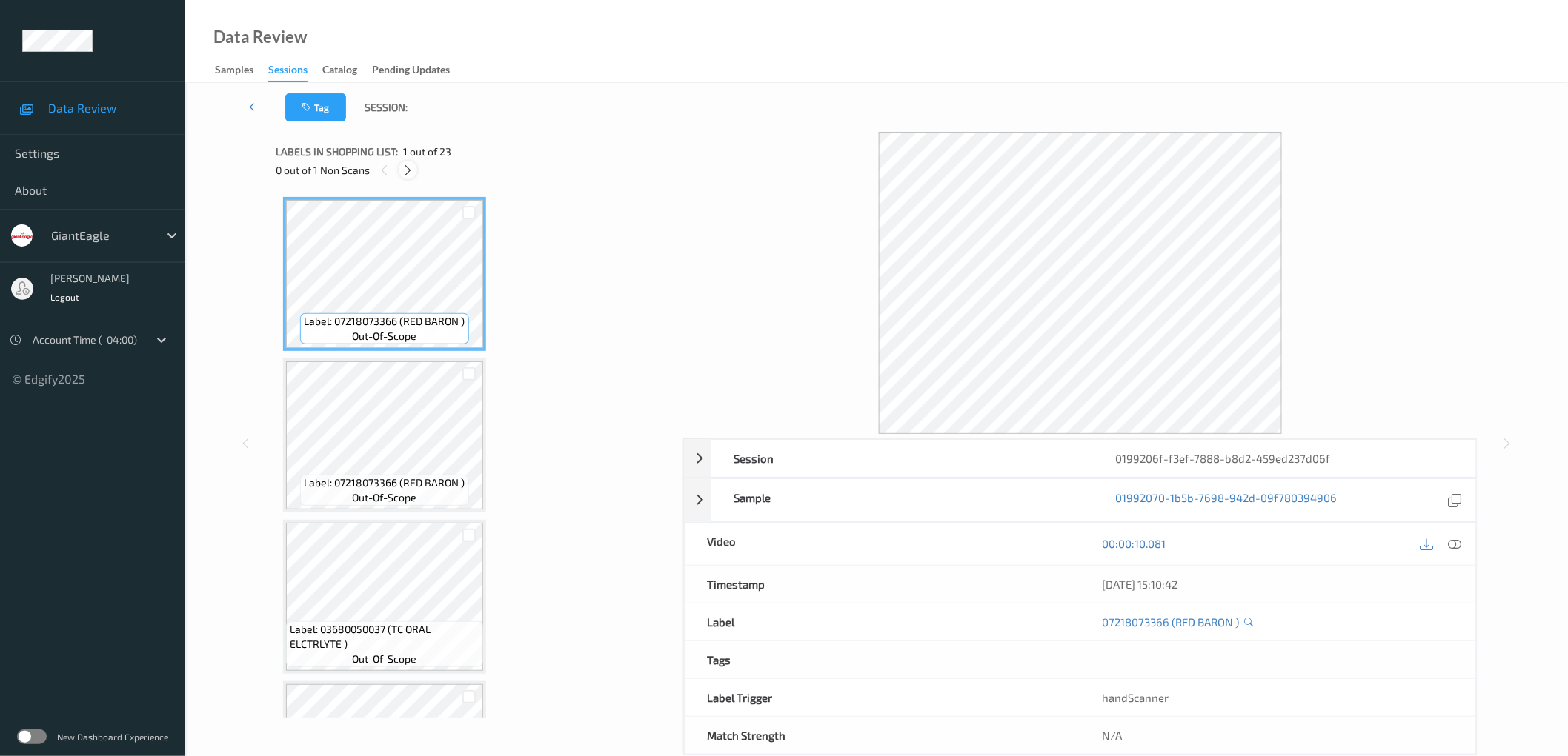
click at [409, 168] on icon at bounding box center [408, 170] width 12 height 13
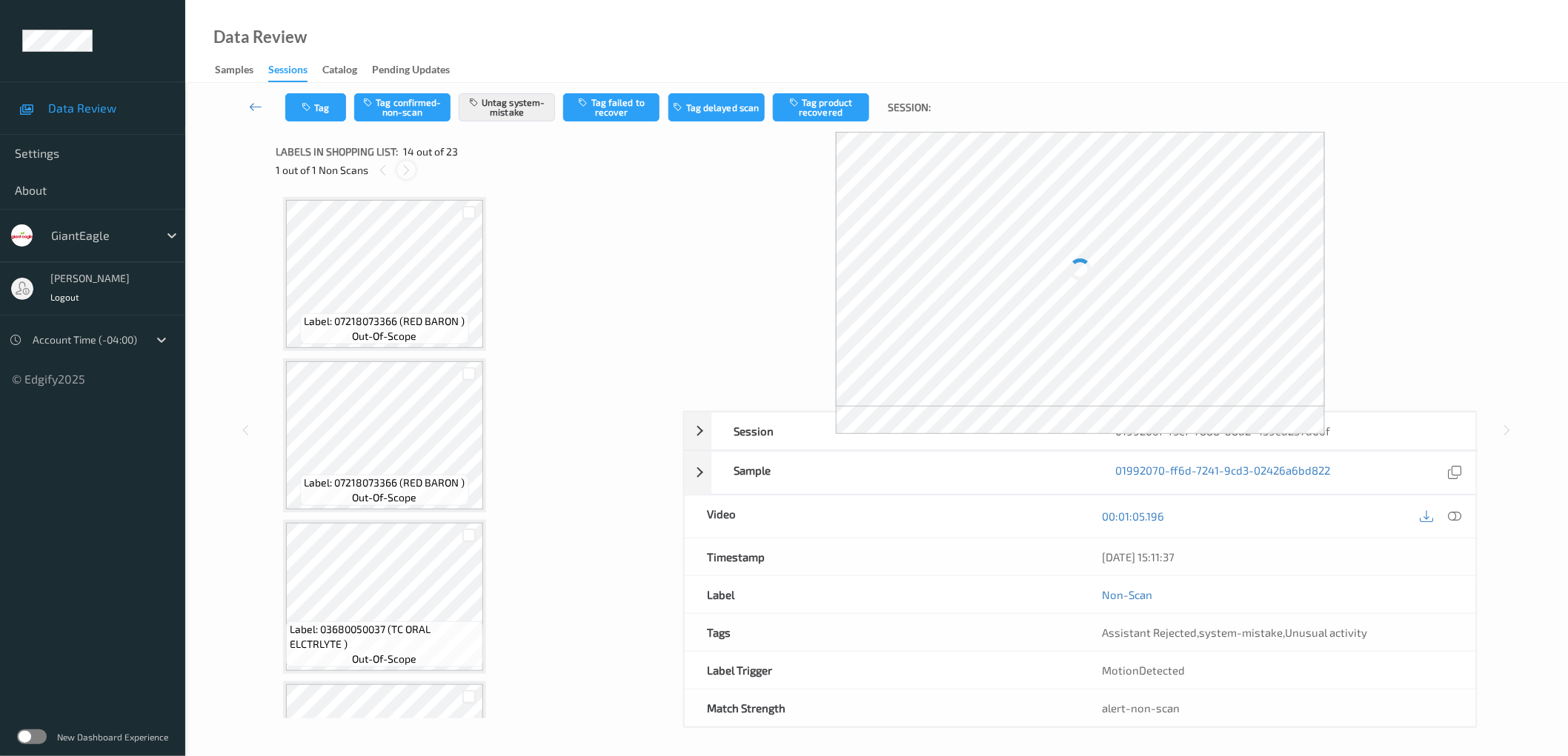
scroll to position [1933, 0]
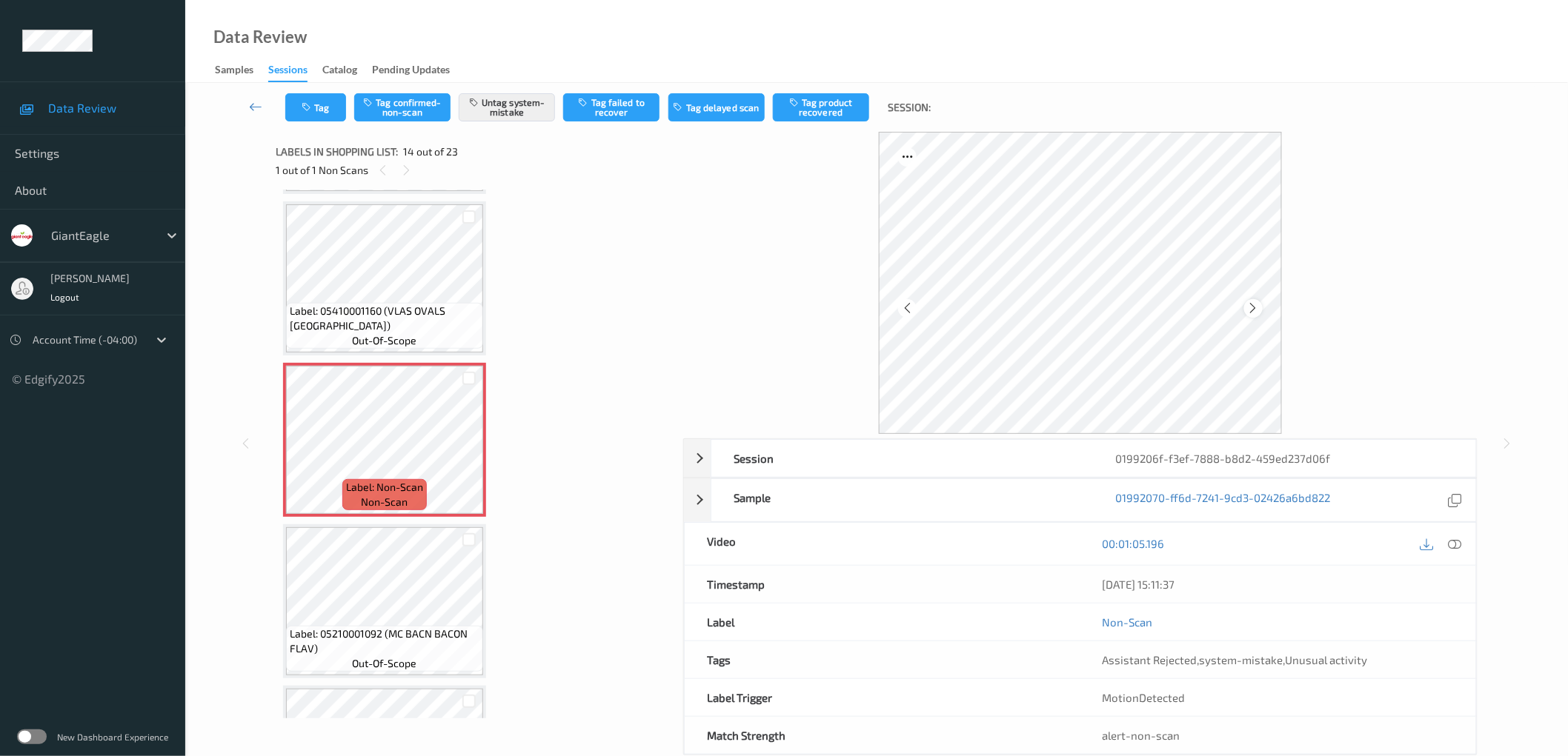
click at [1258, 306] on icon at bounding box center [1253, 307] width 12 height 13
